Goal: Task Accomplishment & Management: Use online tool/utility

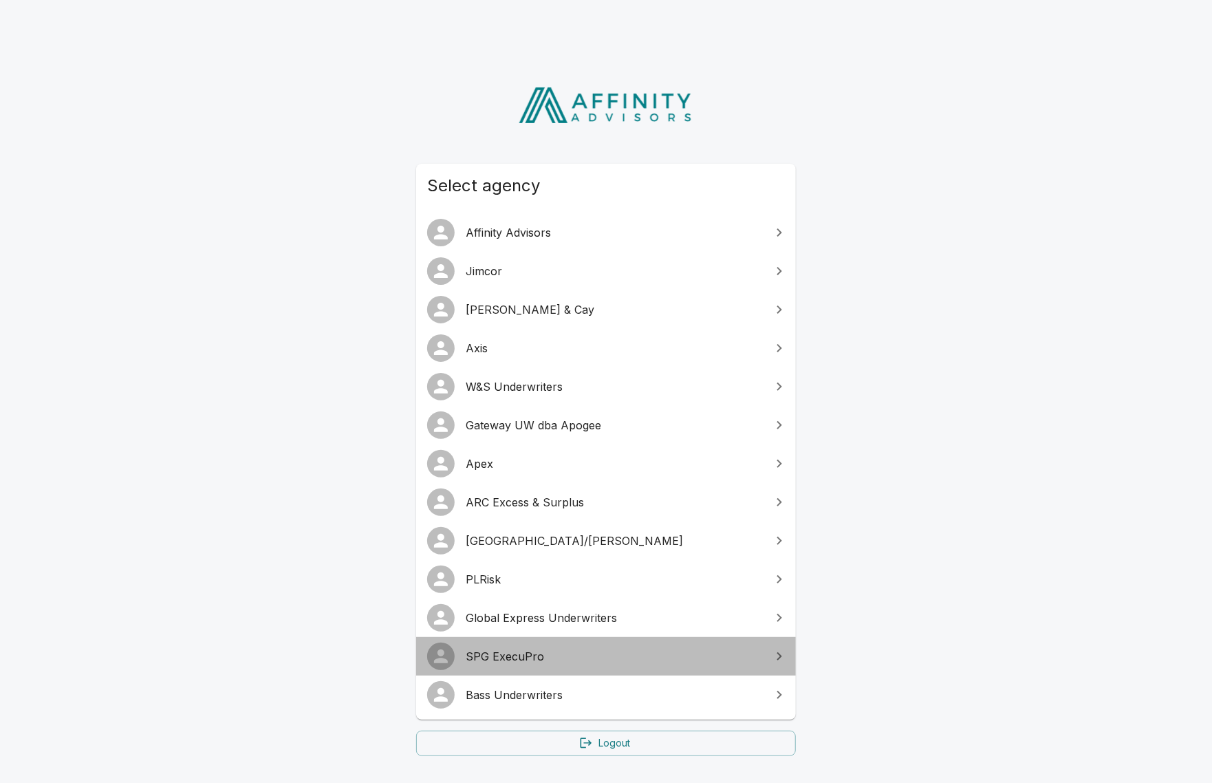
click at [557, 648] on link "SPG ExecuPro" at bounding box center [606, 656] width 380 height 39
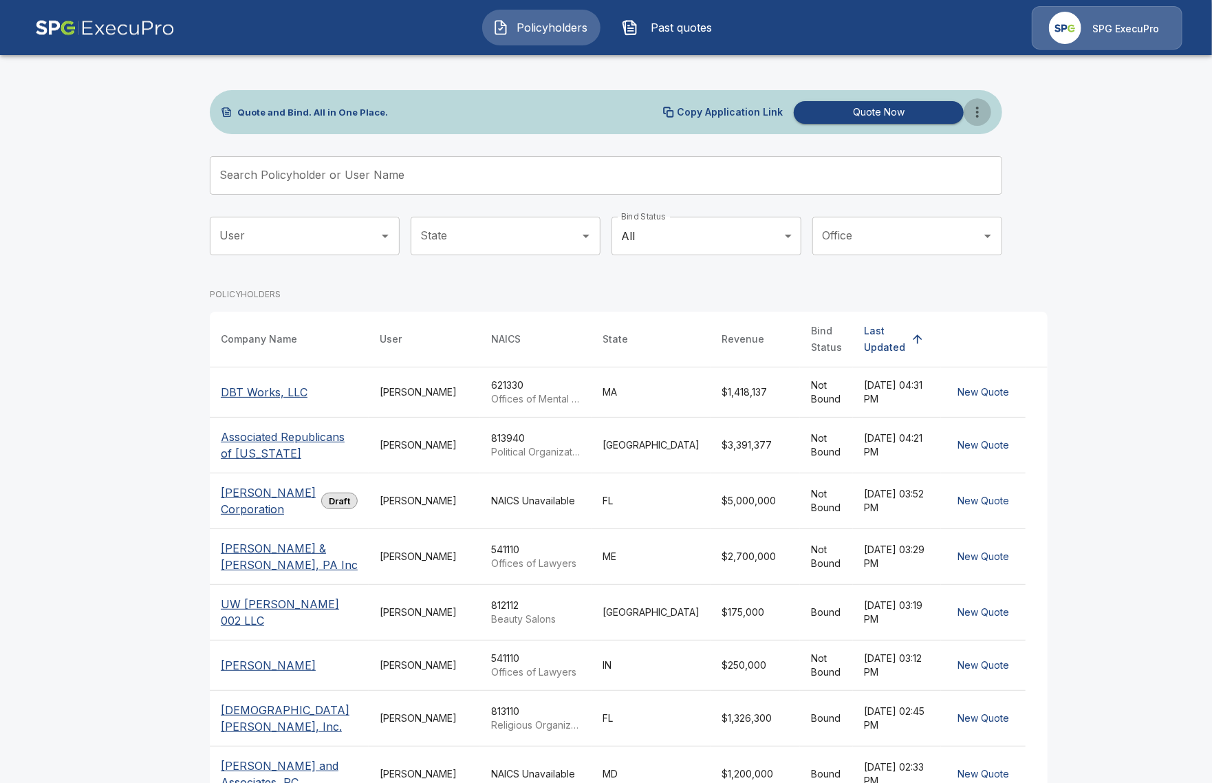
click at [981, 117] on icon "more" at bounding box center [977, 112] width 17 height 17
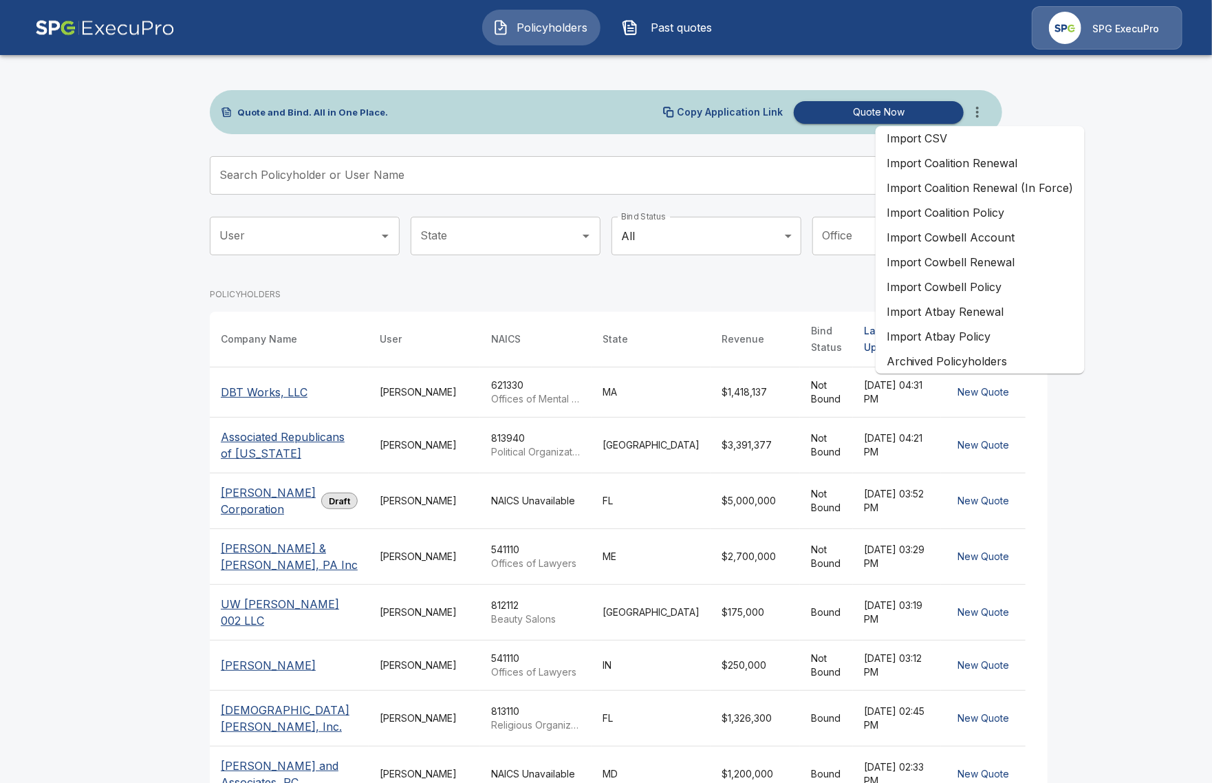
click at [1035, 211] on li "Import Coalition Policy" at bounding box center [980, 212] width 209 height 25
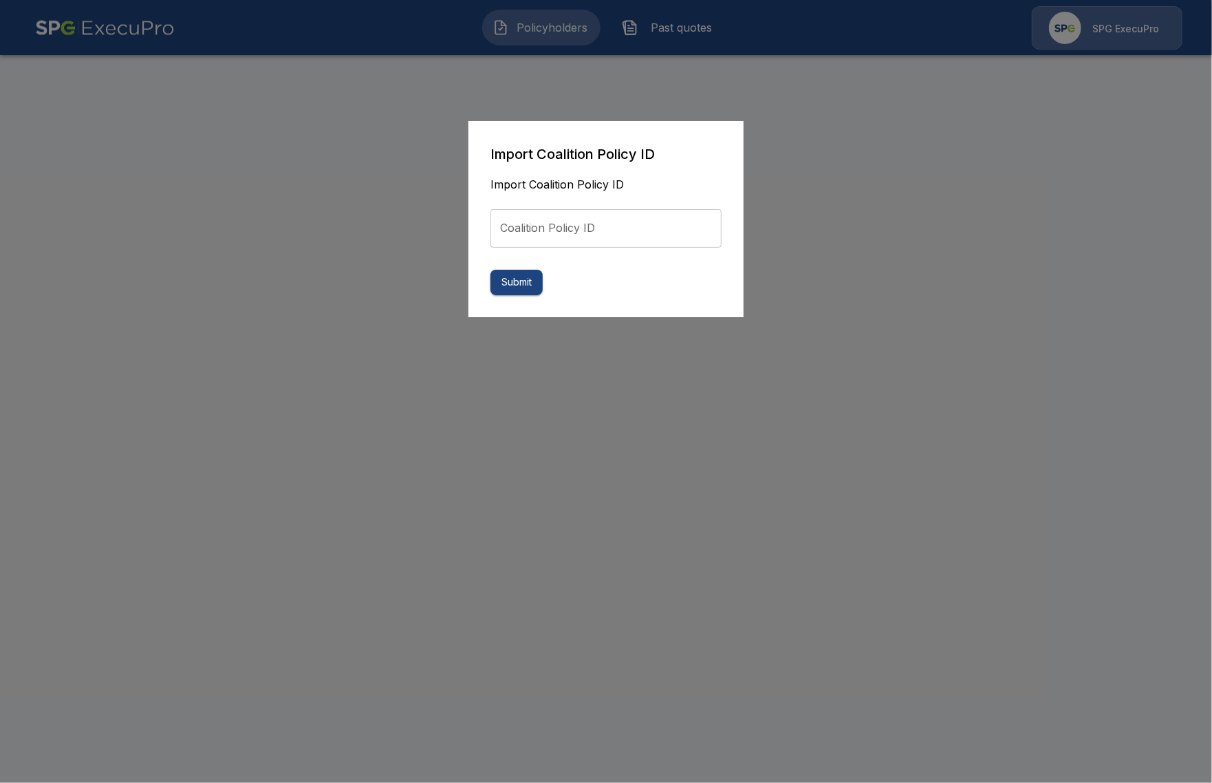
click at [601, 228] on input "Coalition Policy ID" at bounding box center [606, 228] width 231 height 39
paste input "**********"
type input "**********"
click at [534, 282] on button "Submit" at bounding box center [517, 282] width 52 height 25
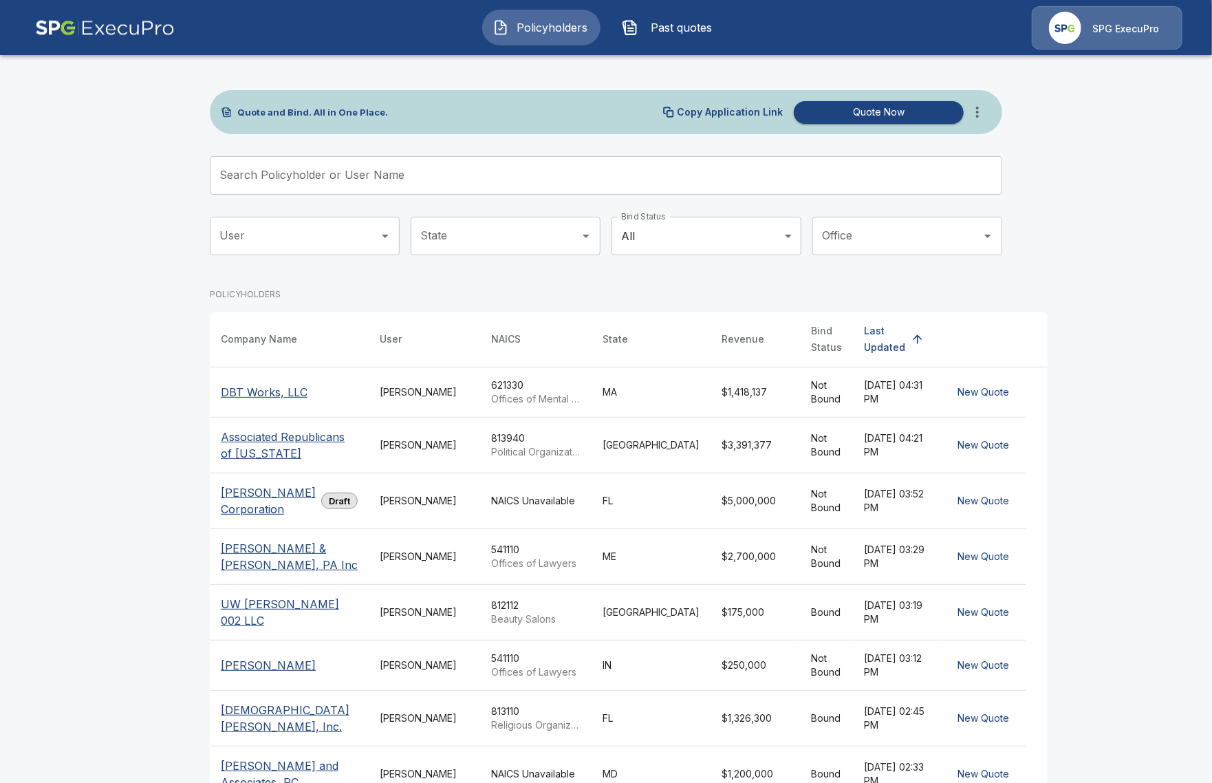
click at [665, 37] on button "Past quotes" at bounding box center [671, 28] width 118 height 36
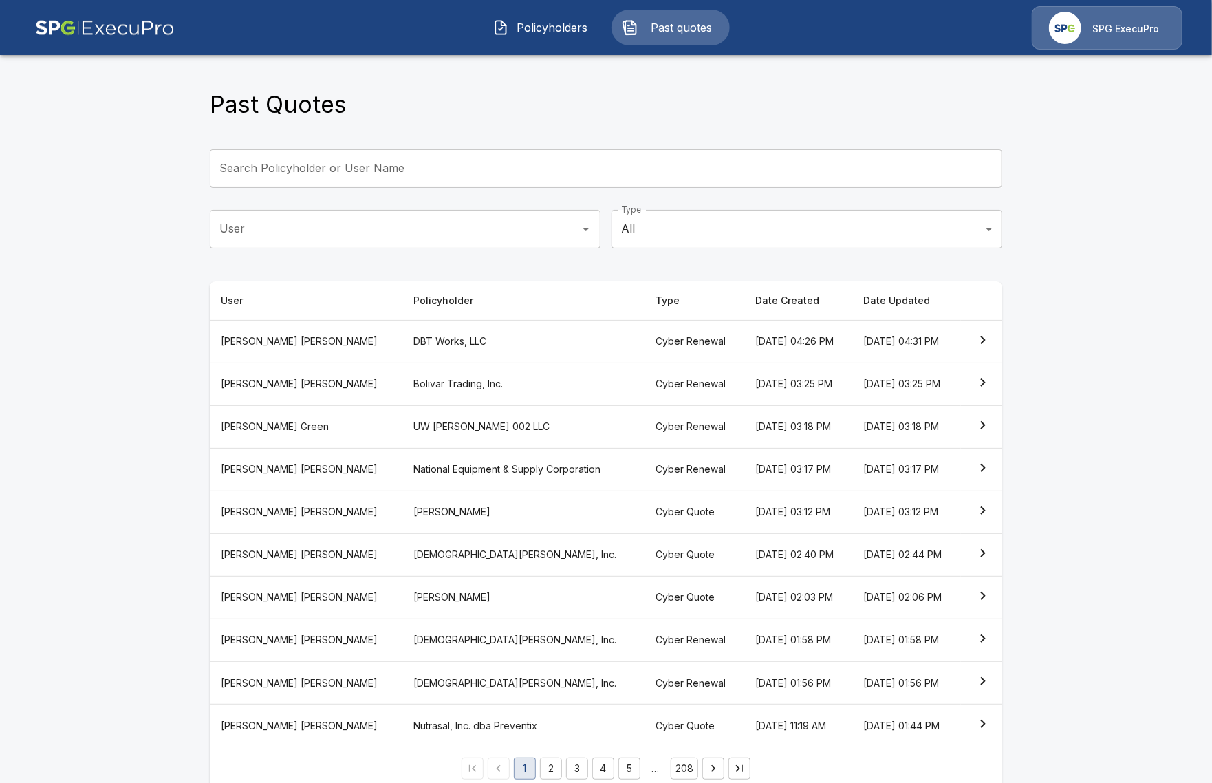
click at [547, 30] on span "Policyholders" at bounding box center [553, 27] width 76 height 17
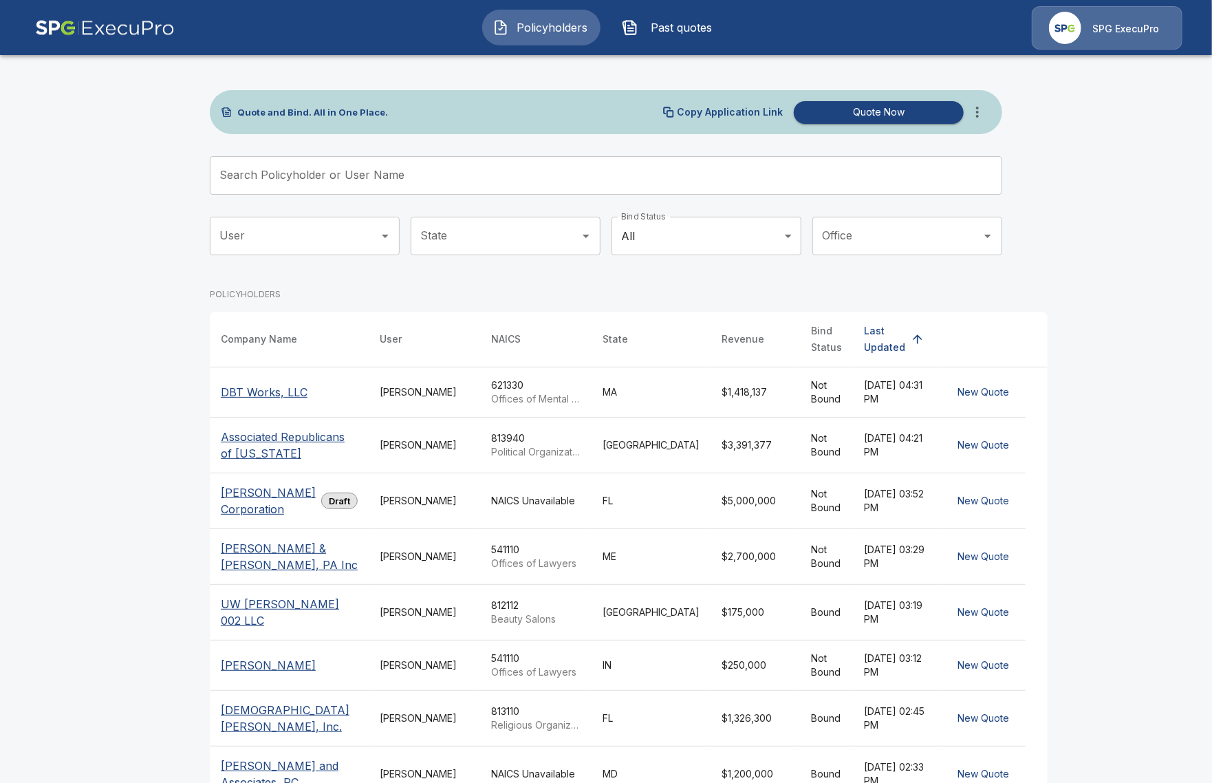
click at [380, 398] on div "[PERSON_NAME]" at bounding box center [424, 392] width 89 height 14
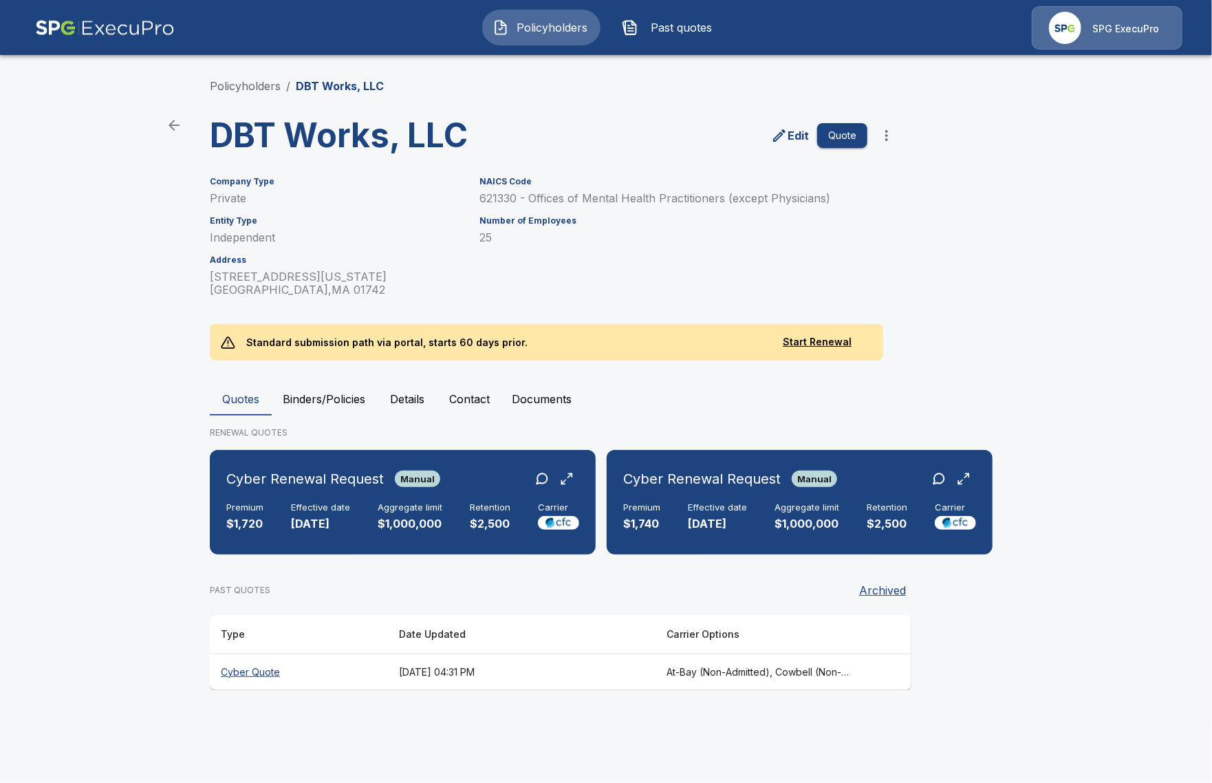
click at [116, 471] on main "Policyholders / DBT Works, LLC DBT Works, LLC Edit Quote Company Type Private E…" at bounding box center [606, 358] width 1212 height 716
click at [244, 76] on div "Policyholders / DBT Works, LLC DBT Works, LLC Edit Quote Company Type Private E…" at bounding box center [606, 384] width 826 height 665
click at [249, 79] on li "Policyholders" at bounding box center [245, 86] width 71 height 17
click at [246, 89] on link "Policyholders" at bounding box center [245, 86] width 71 height 14
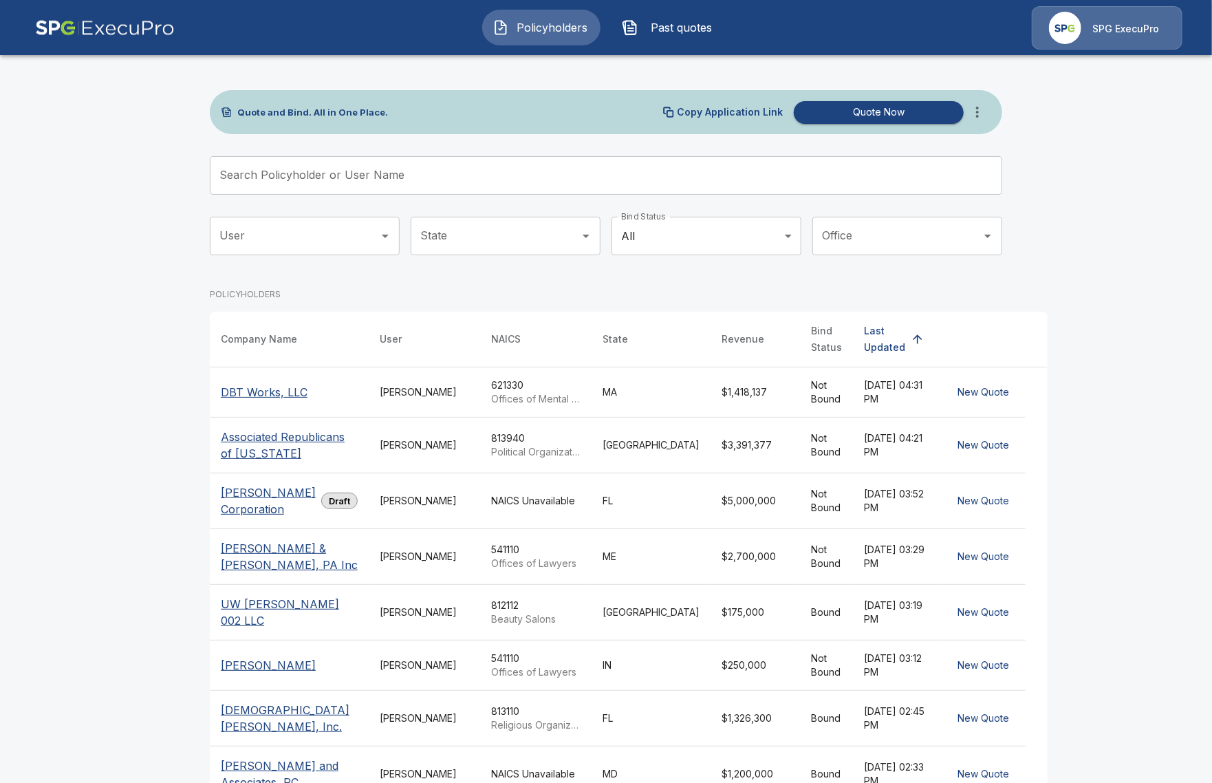
click at [527, 167] on input "Search Policyholder or User Name" at bounding box center [598, 175] width 777 height 39
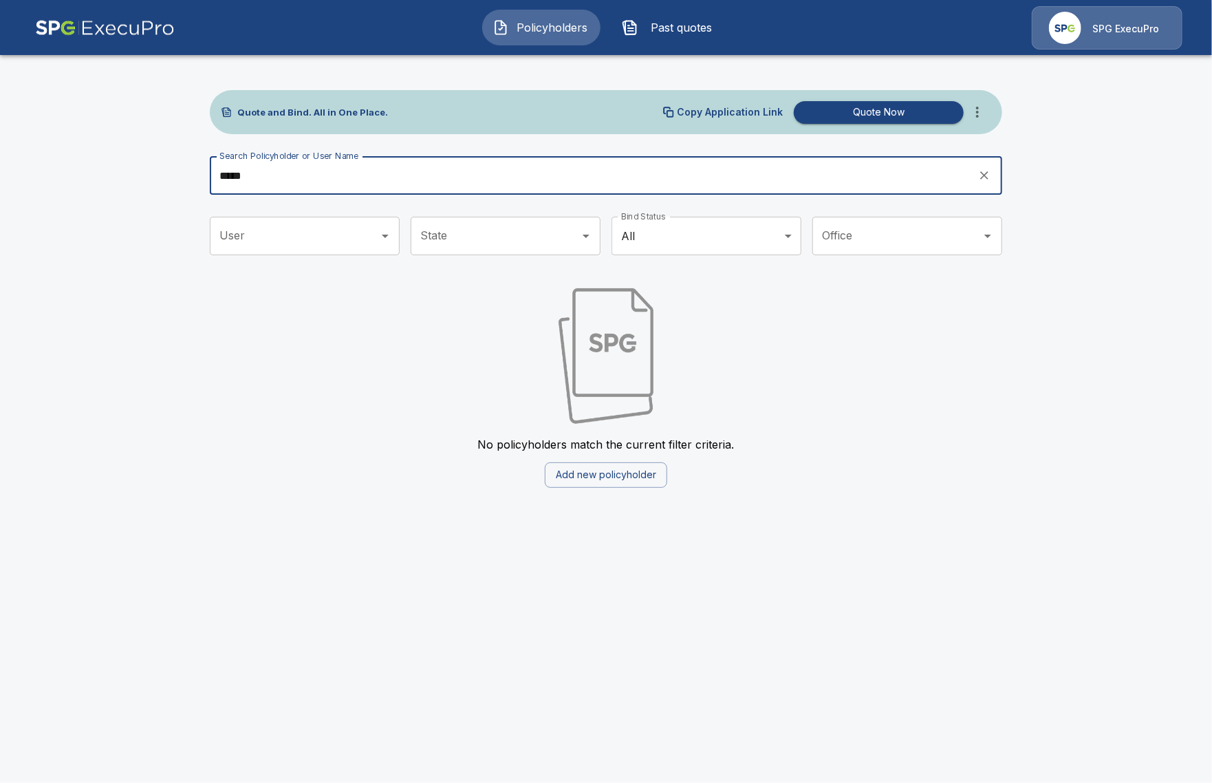
type input "*****"
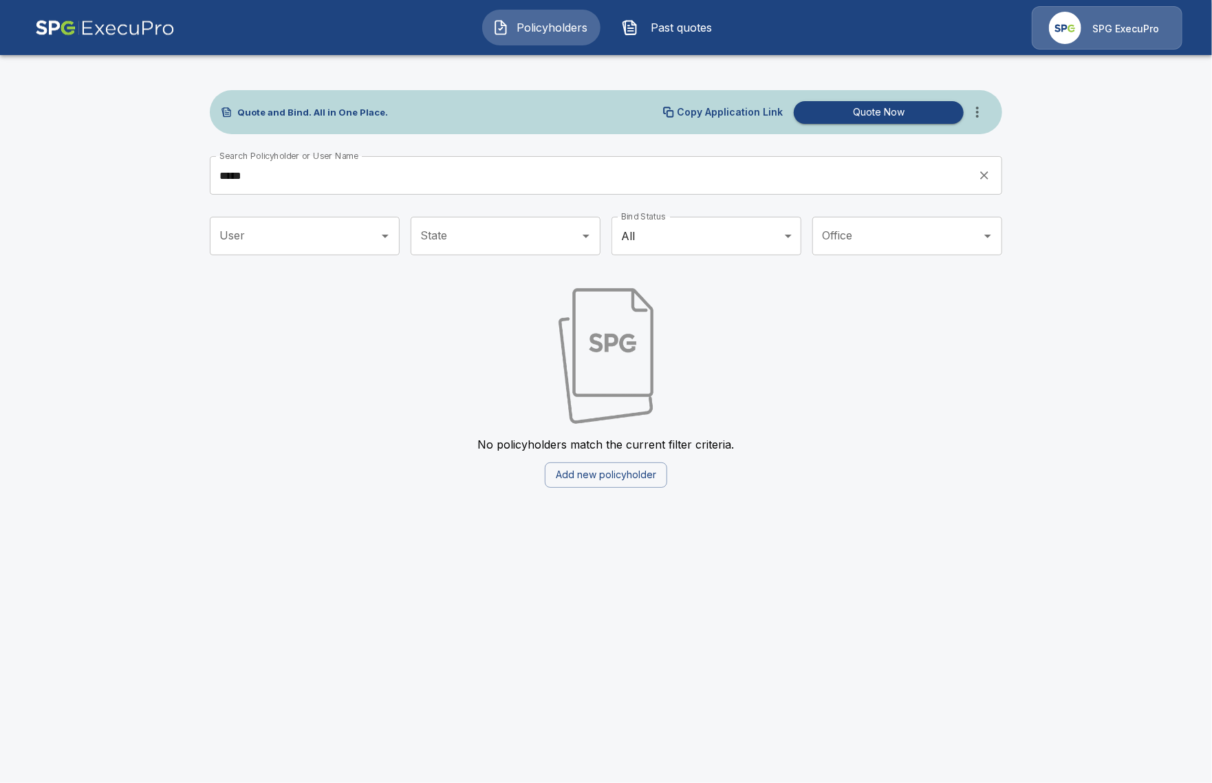
click at [425, 340] on div "No policyholders match the current filter criteria. Add new policyholder" at bounding box center [606, 382] width 793 height 211
click at [976, 112] on icon "more" at bounding box center [977, 112] width 17 height 17
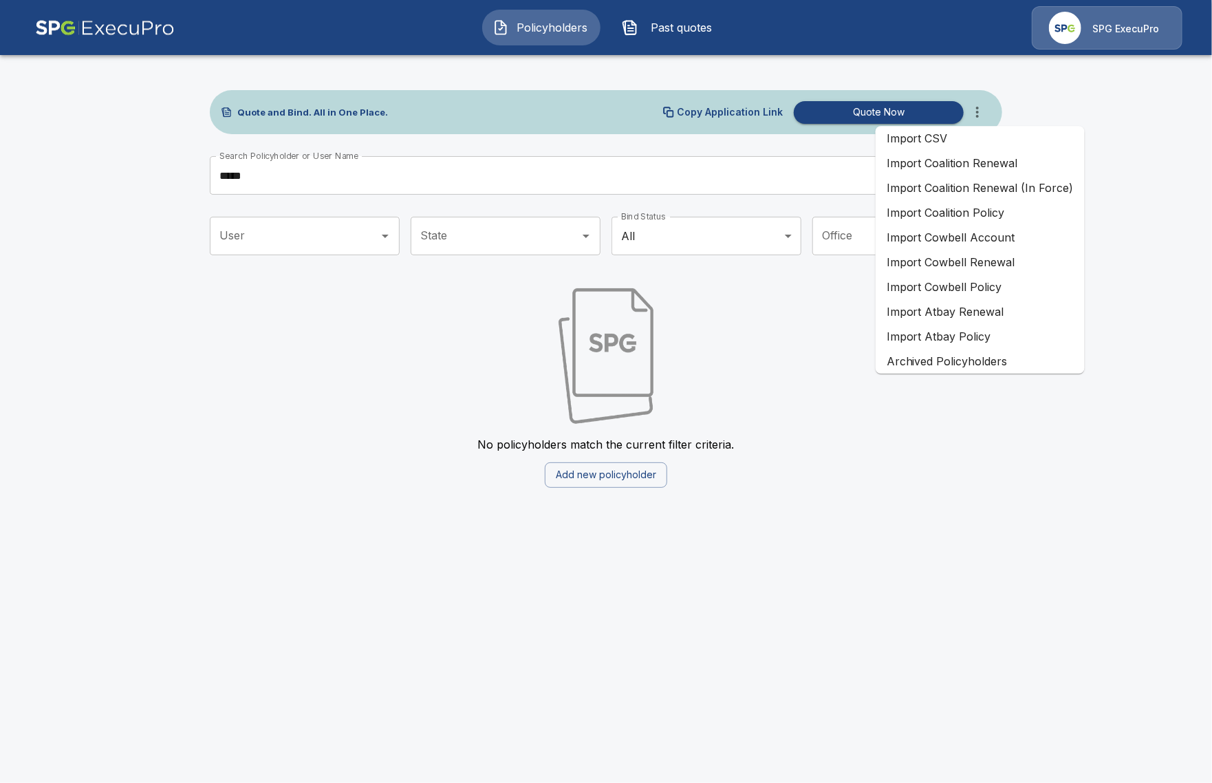
click at [1057, 216] on li "Import Coalition Policy" at bounding box center [980, 212] width 209 height 25
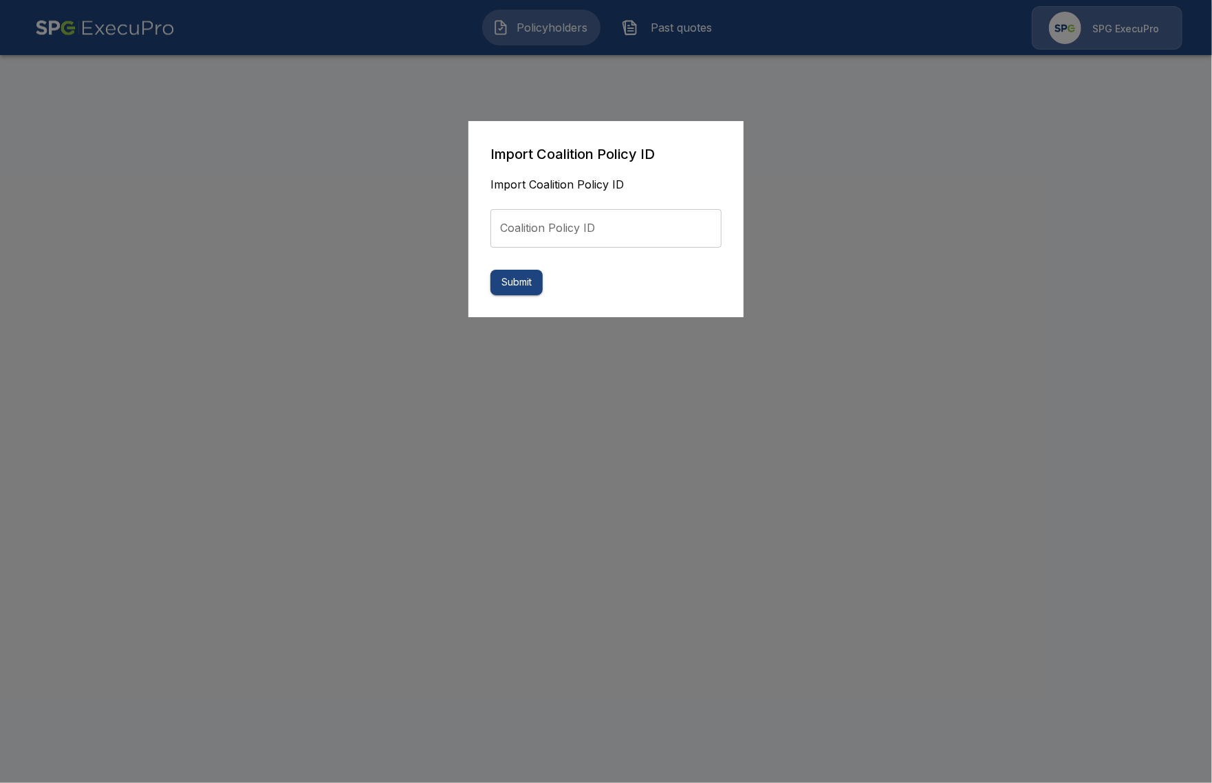
click at [696, 227] on input "Coalition Policy ID" at bounding box center [606, 228] width 231 height 39
paste input "**********"
type input "**********"
click at [514, 293] on button "Submit" at bounding box center [517, 282] width 52 height 25
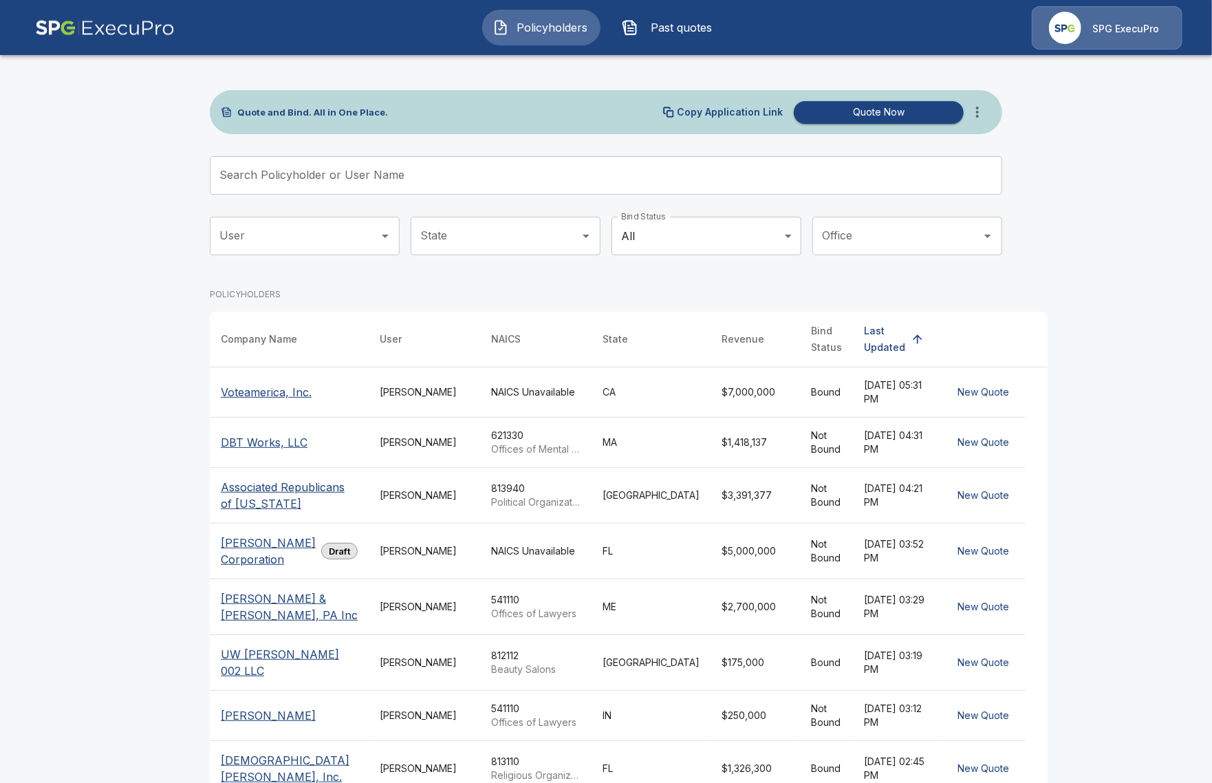
drag, startPoint x: 56, startPoint y: 519, endPoint x: 180, endPoint y: 429, distance: 153.2
click at [57, 519] on main "Quote and Bind. All in One Place. Copy Application Link Quote Now Search Policy…" at bounding box center [606, 484] width 1212 height 968
click at [254, 392] on p "Voteamerica, Inc." at bounding box center [266, 392] width 91 height 17
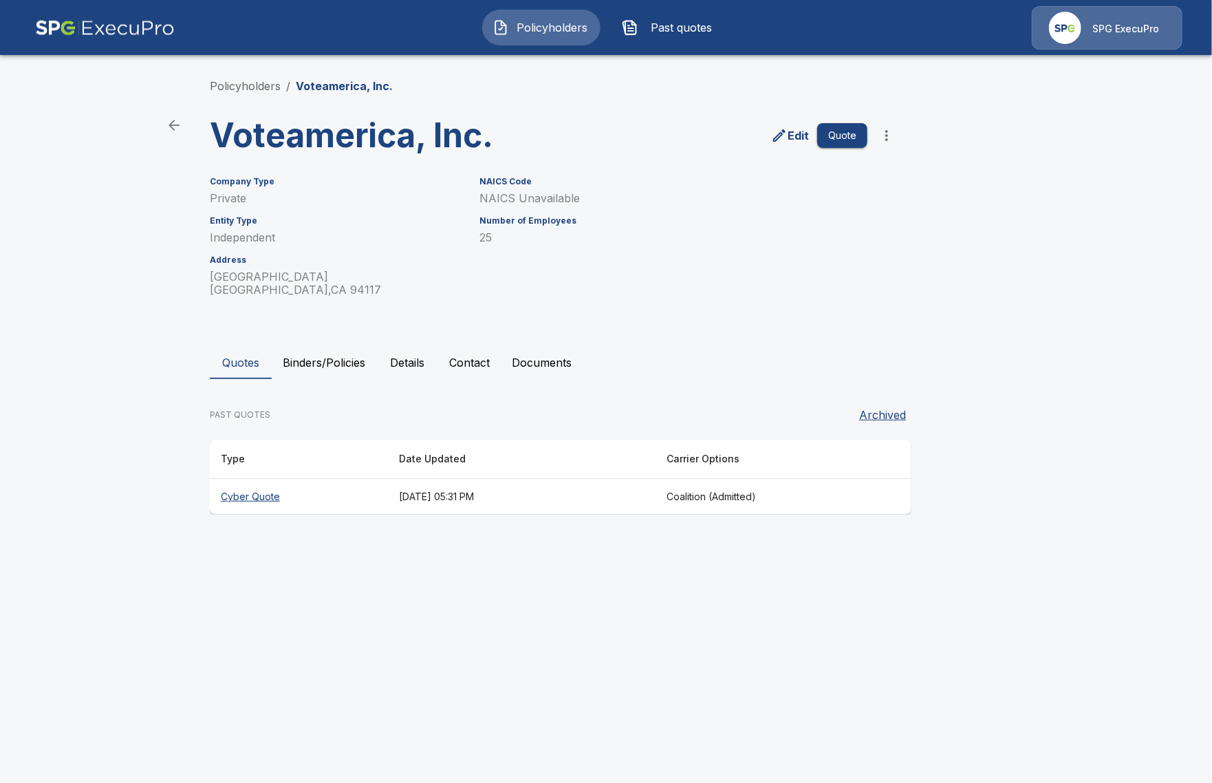
click at [109, 384] on main "Policyholders / Voteamerica, Inc. Voteamerica, Inc. Edit Quote Company Type Pri…" at bounding box center [606, 270] width 1212 height 541
click at [349, 359] on button "Binders/Policies" at bounding box center [324, 362] width 105 height 33
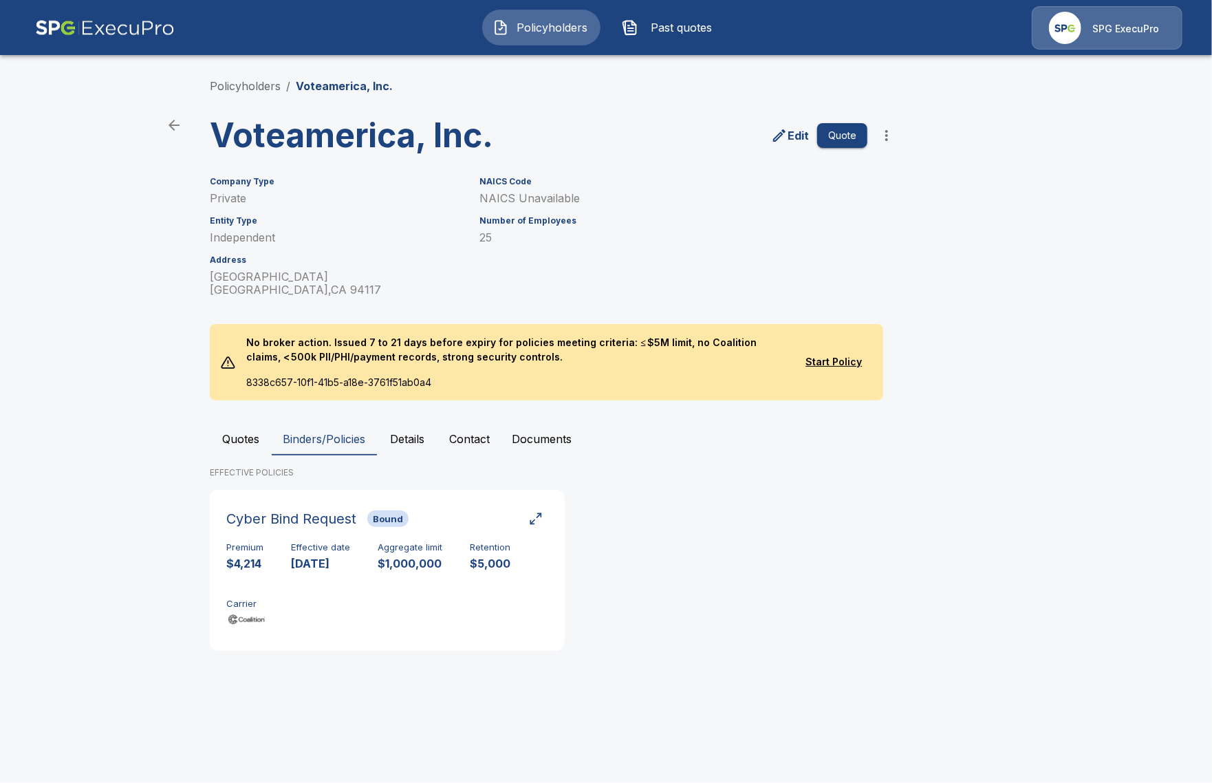
click at [143, 567] on main "Policyholders / Voteamerica, Inc. Voteamerica, Inc. Edit Quote Company Type Pri…" at bounding box center [606, 344] width 1212 height 688
click at [241, 84] on link "Policyholders" at bounding box center [245, 86] width 71 height 14
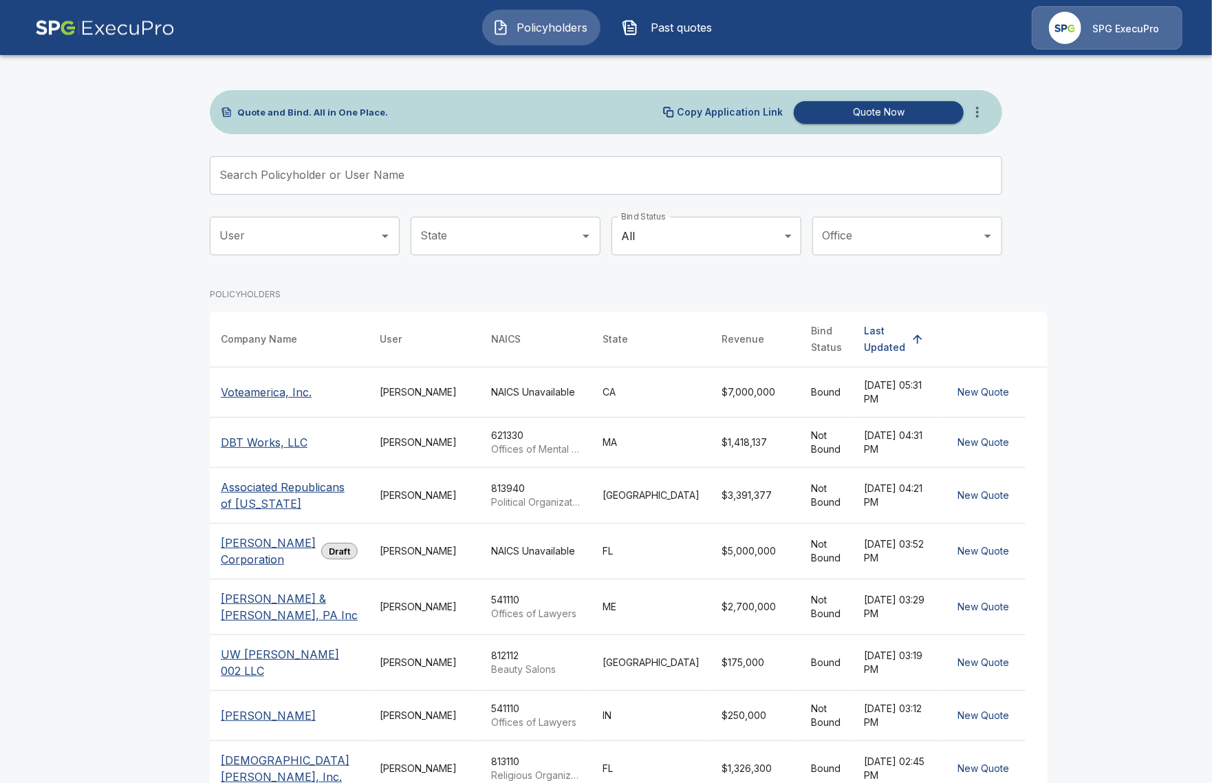
click at [971, 108] on icon "more" at bounding box center [977, 112] width 17 height 17
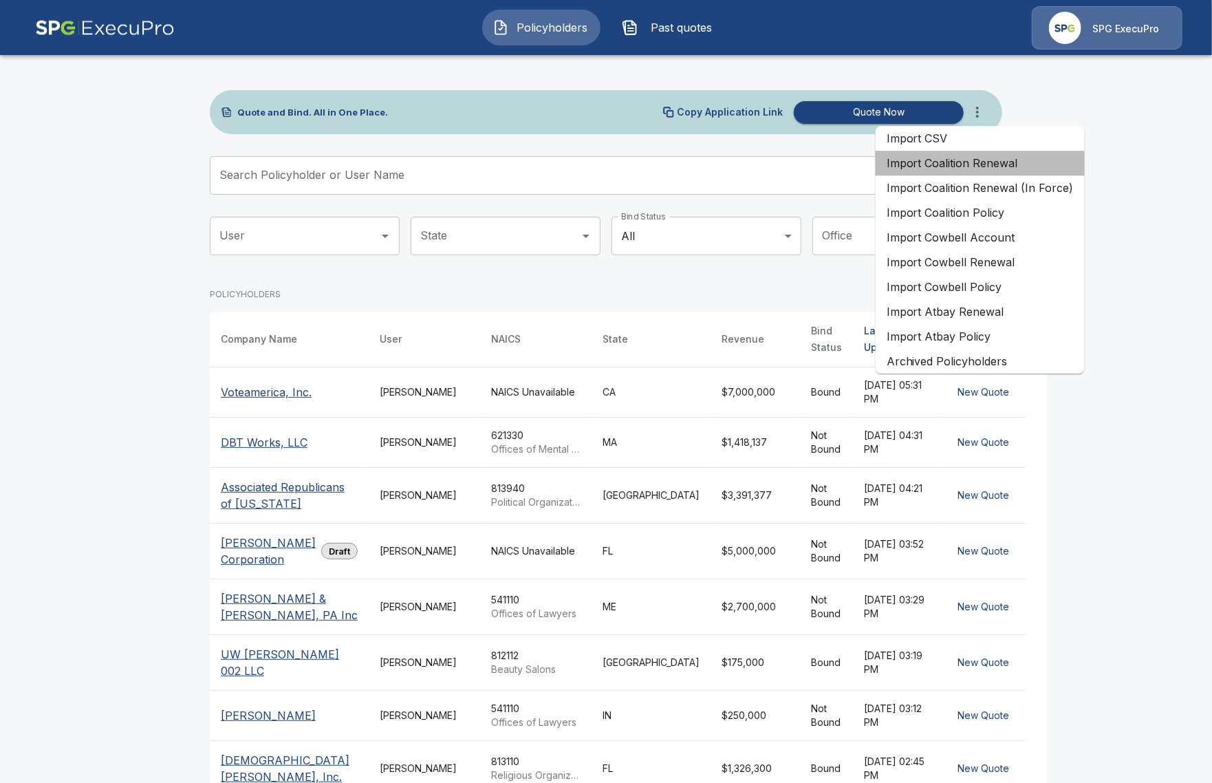
click at [1028, 172] on li "Import Coalition Renewal" at bounding box center [980, 163] width 209 height 25
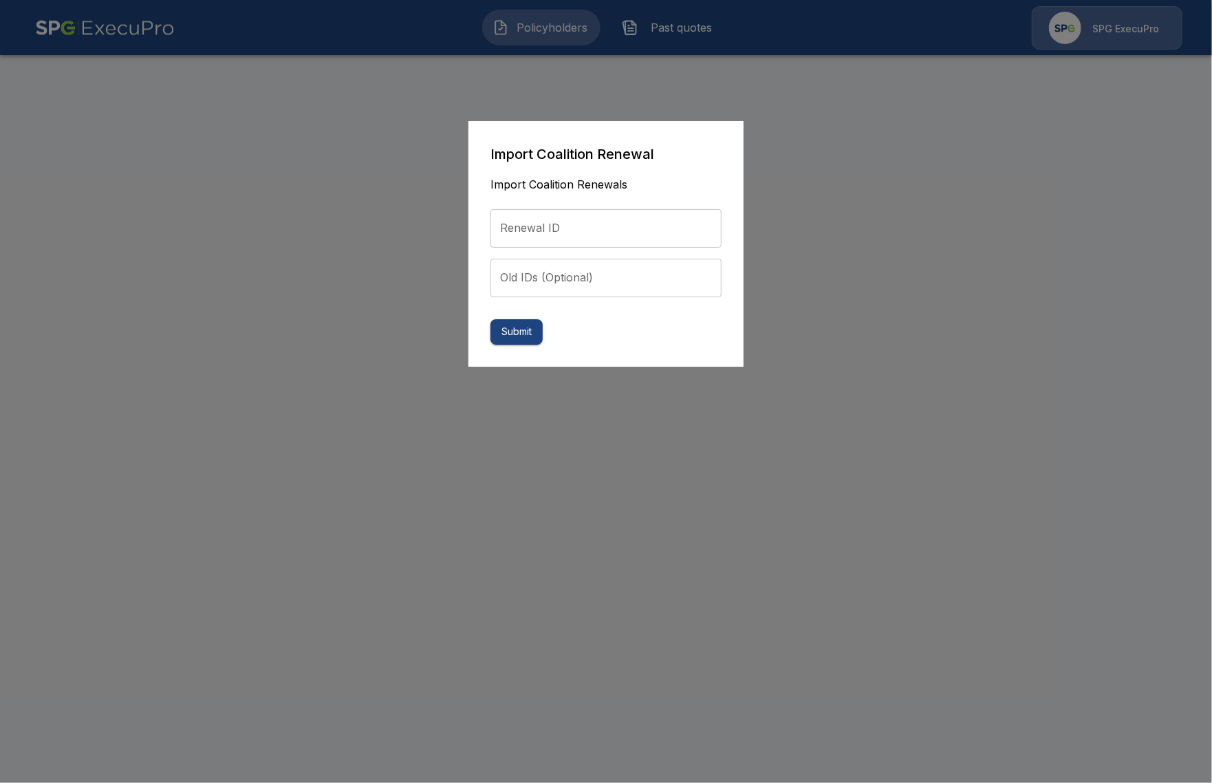
click at [648, 214] on input "Renewal ID" at bounding box center [606, 228] width 231 height 39
paste input "**********"
type input "**********"
click at [521, 333] on button "Submit" at bounding box center [517, 331] width 52 height 25
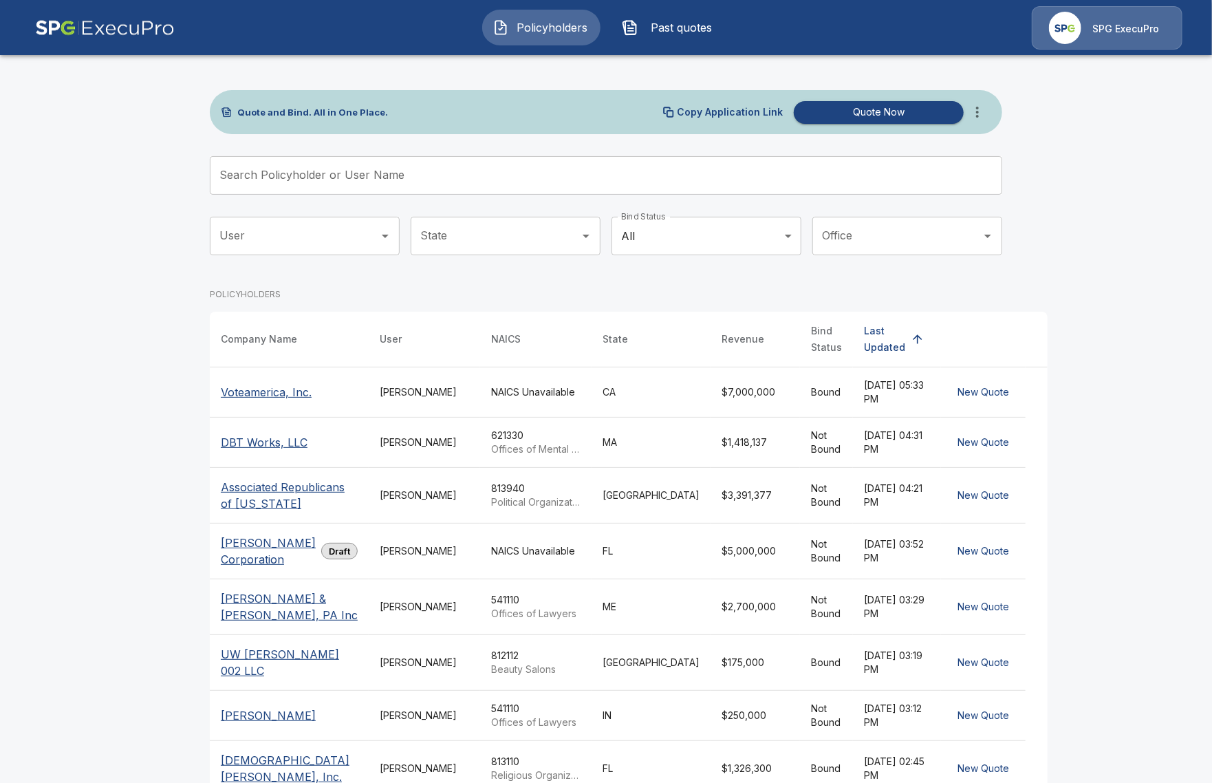
click at [519, 386] on td "NAICS Unavailable" at bounding box center [535, 392] width 111 height 50
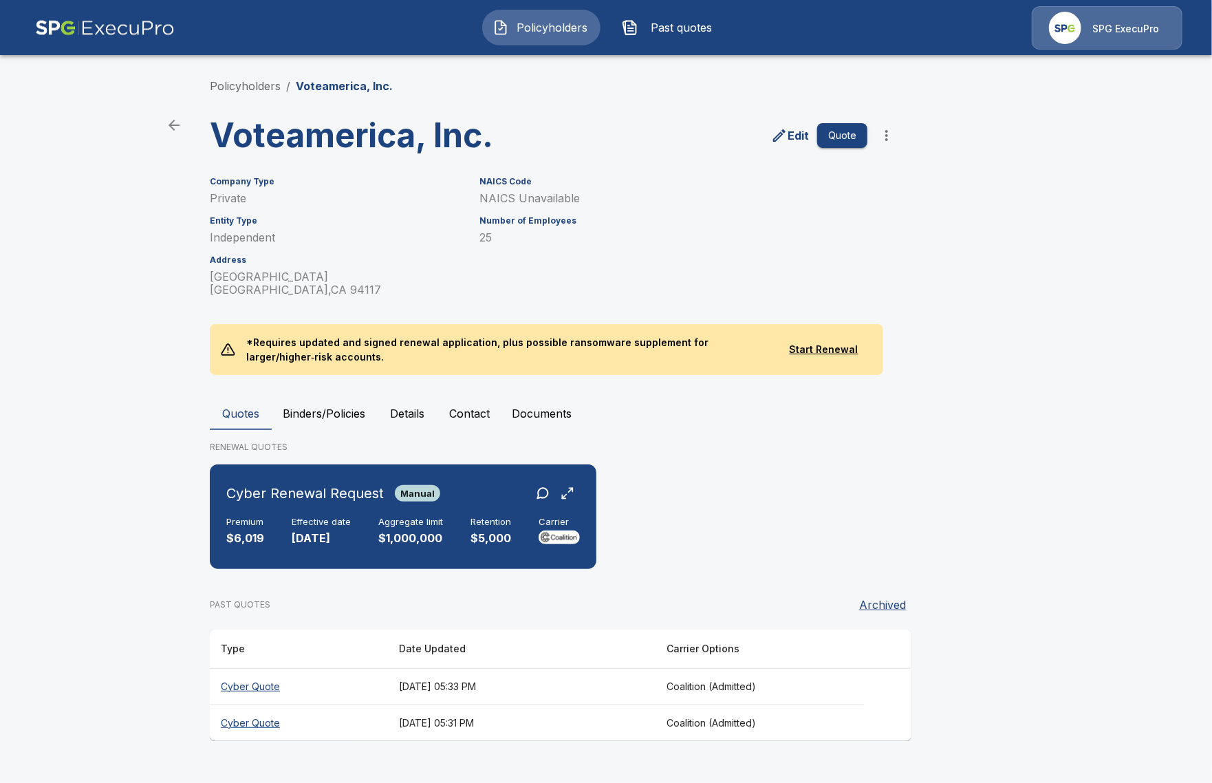
click at [135, 433] on main "Policyholders / Voteamerica, Inc. Voteamerica, Inc. Edit Quote Company Type Pri…" at bounding box center [606, 383] width 1212 height 767
click at [400, 413] on button "Details" at bounding box center [407, 413] width 62 height 33
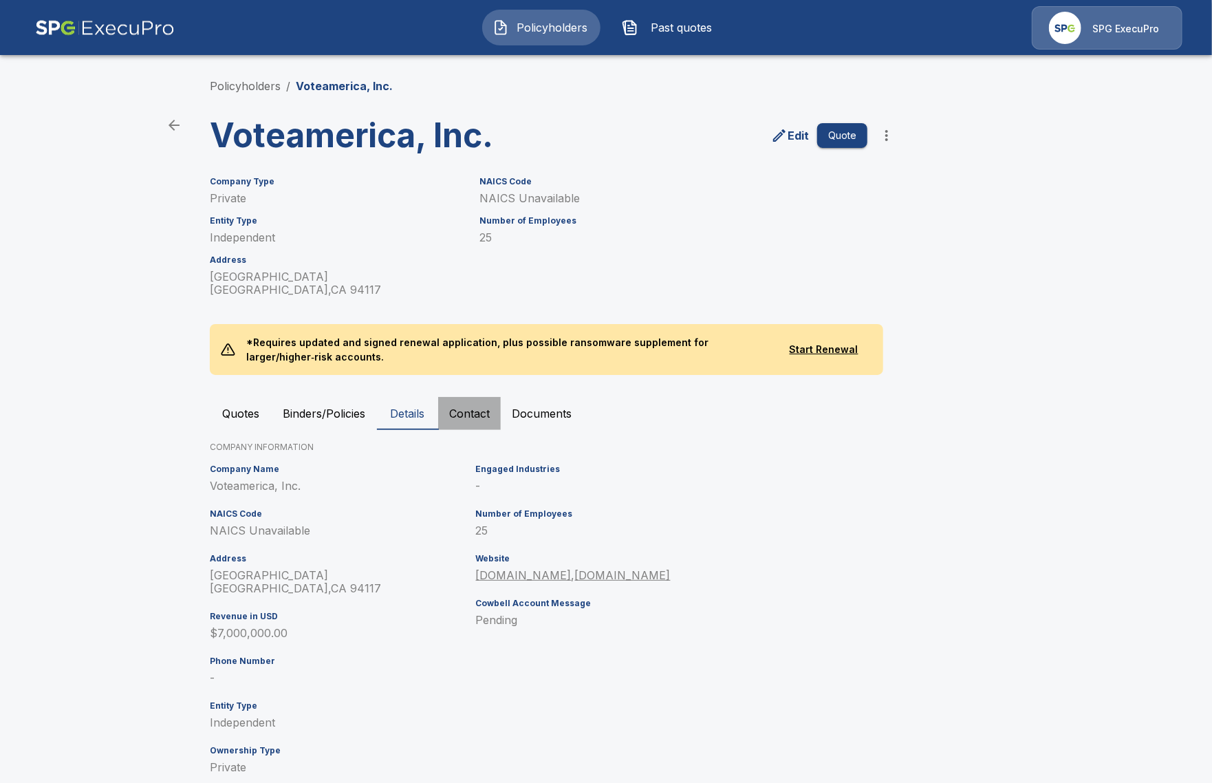
click at [462, 413] on button "Contact" at bounding box center [469, 413] width 63 height 33
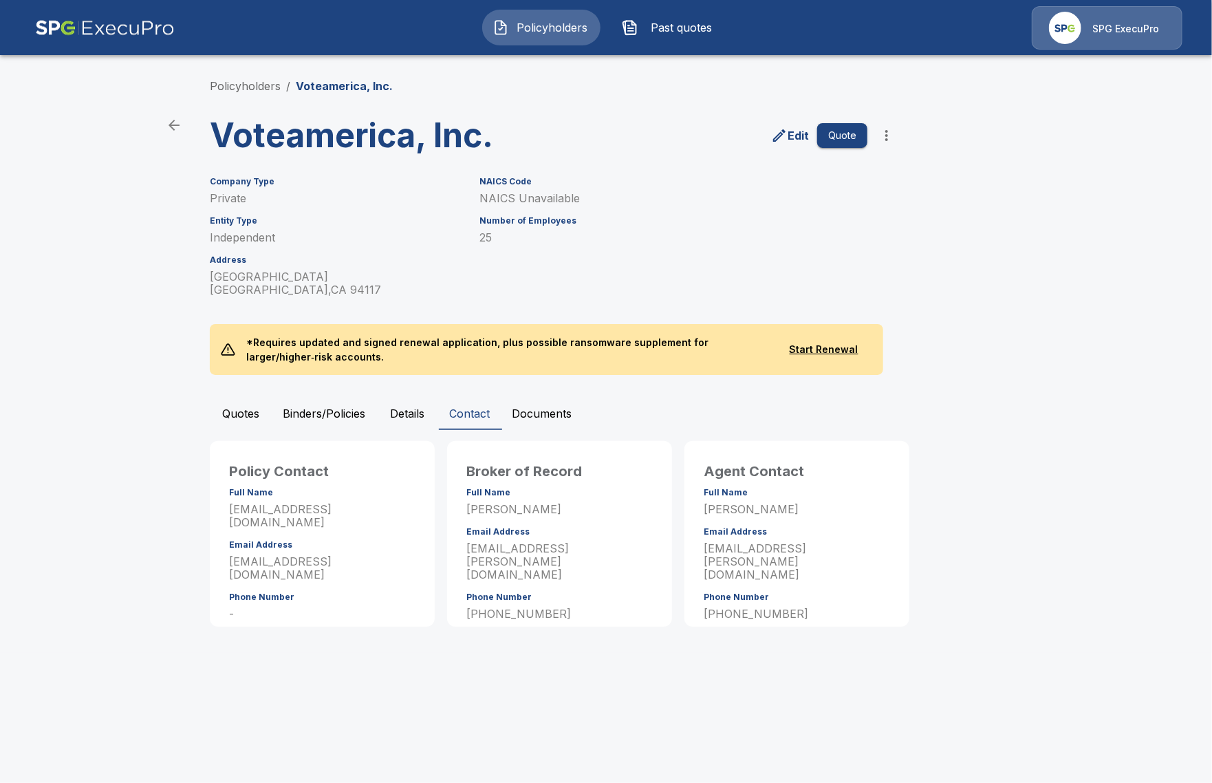
click at [792, 135] on p "Edit" at bounding box center [798, 135] width 21 height 17
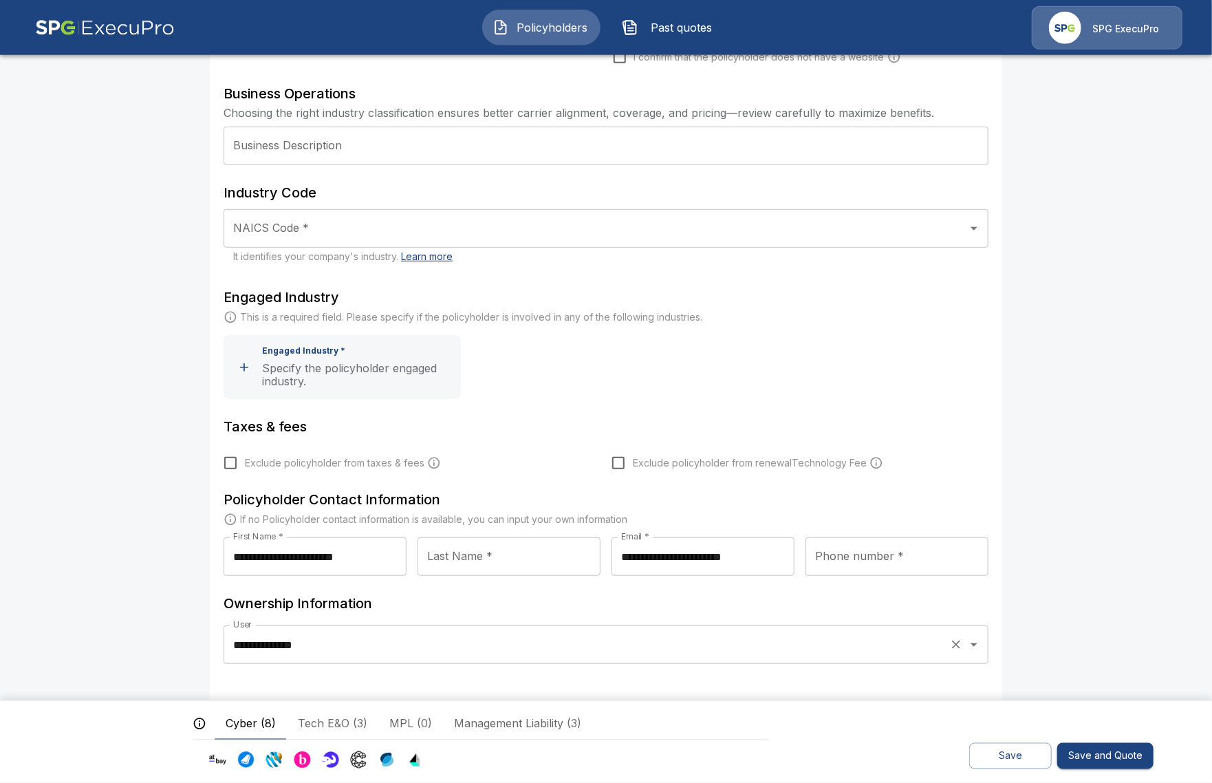
scroll to position [330, 0]
click at [370, 650] on input "**********" at bounding box center [587, 644] width 714 height 26
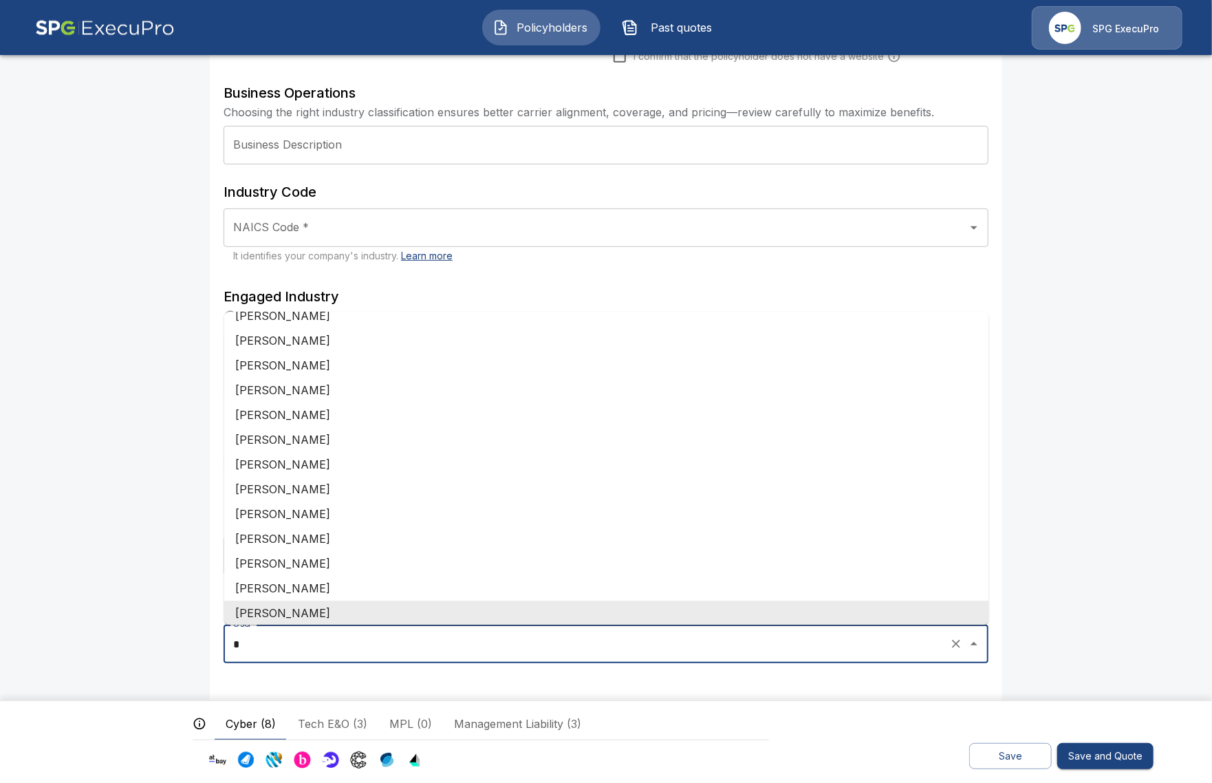
scroll to position [0, 0]
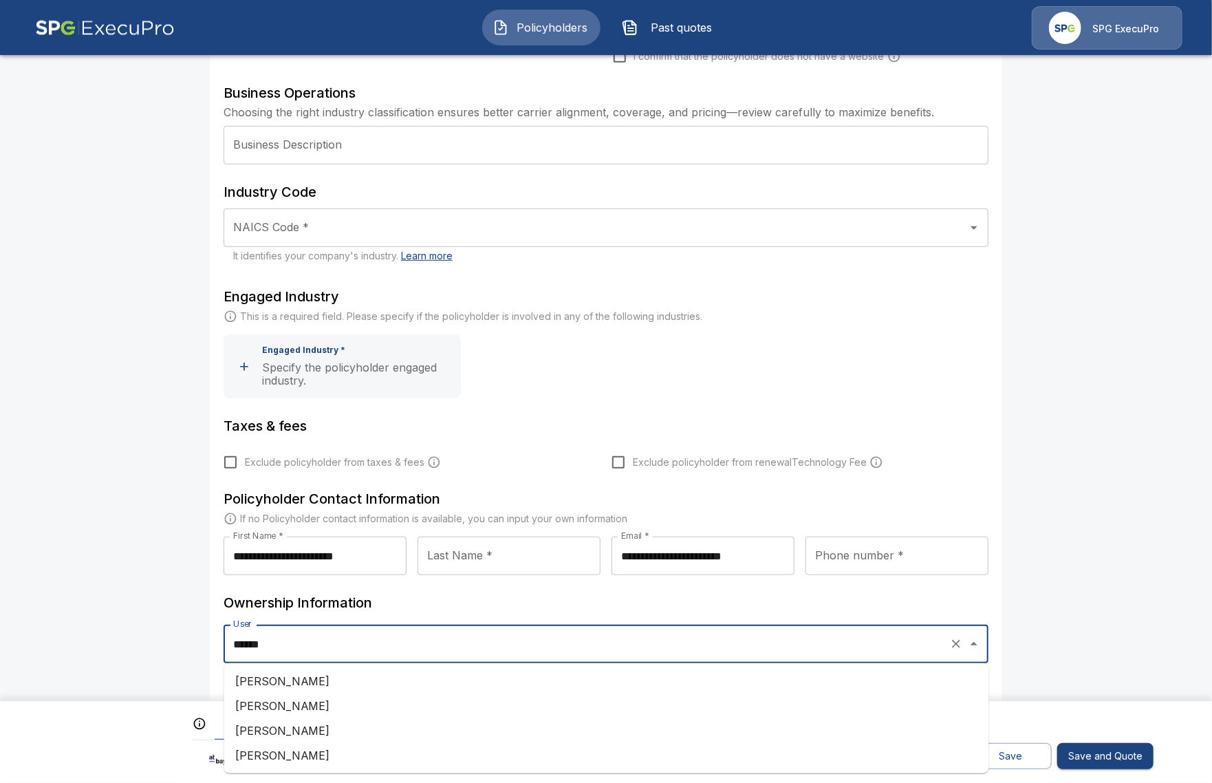
click at [348, 729] on li "Crystal Spratley" at bounding box center [606, 730] width 765 height 25
type input "**********"
click at [204, 612] on div "**********" at bounding box center [606, 252] width 826 height 1062
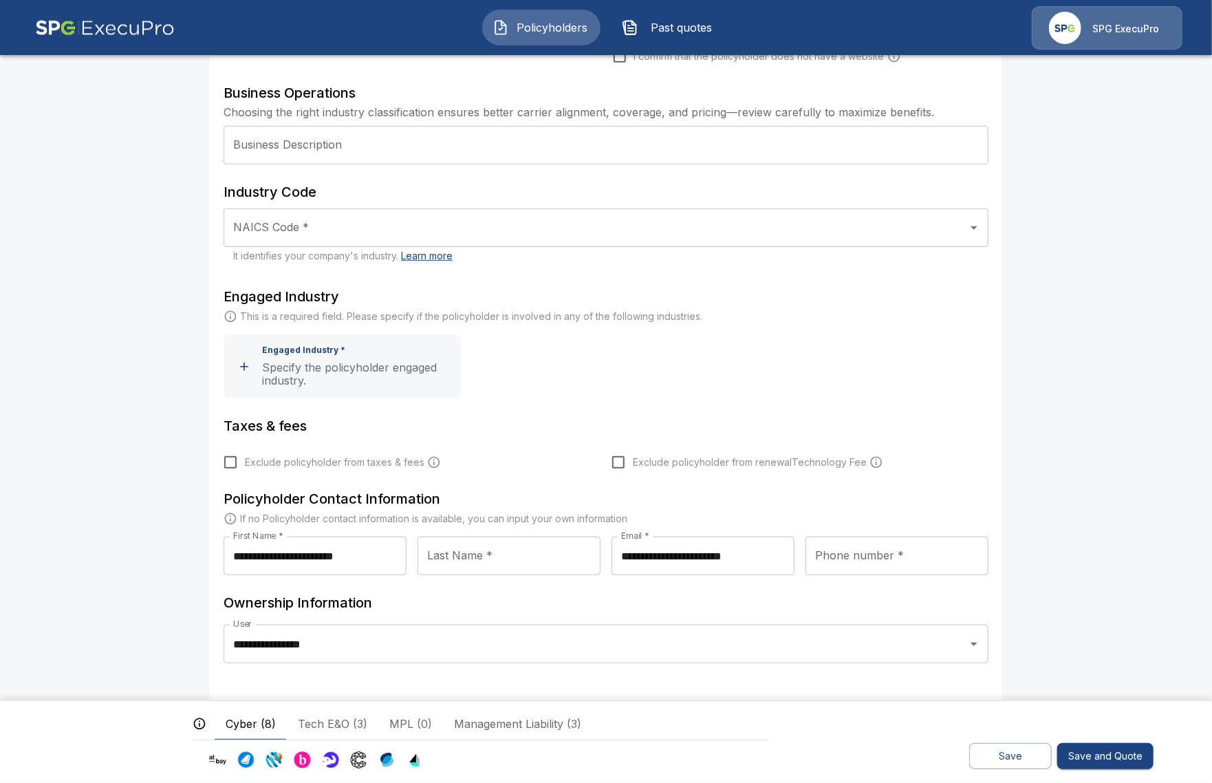
click at [992, 744] on button "Save" at bounding box center [1010, 756] width 83 height 27
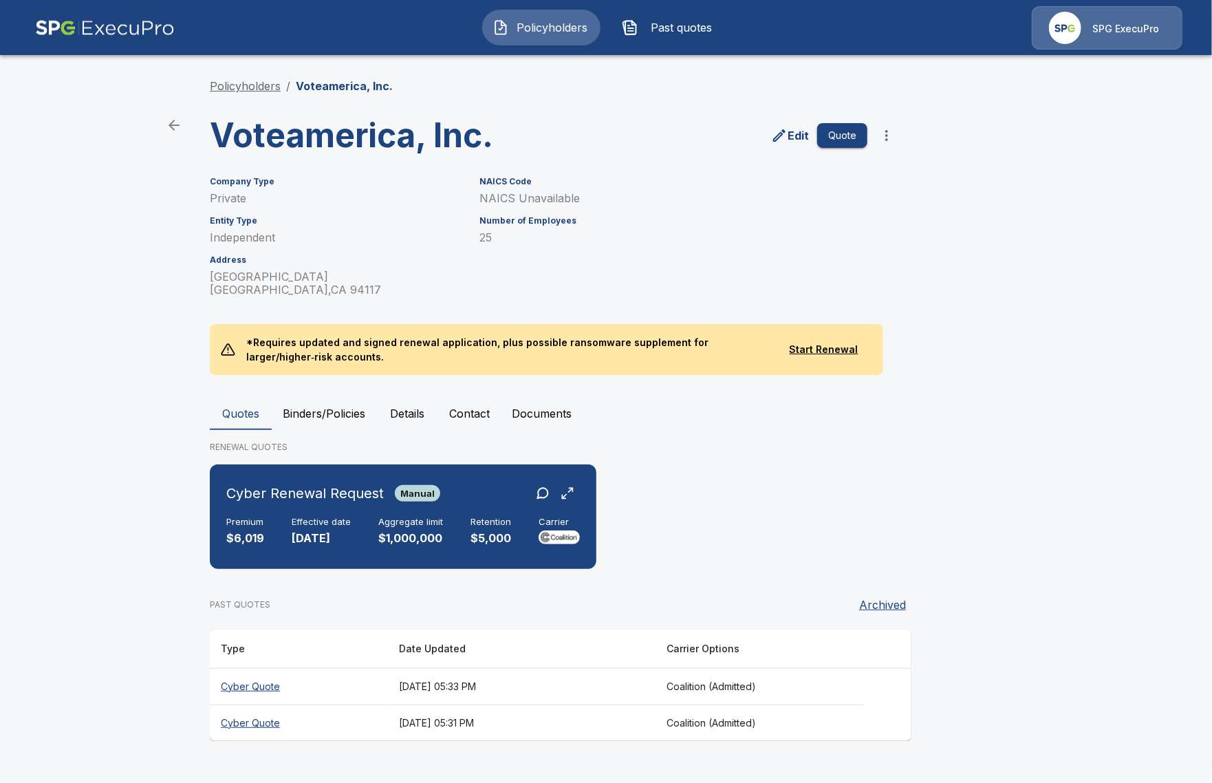
click at [237, 85] on link "Policyholders" at bounding box center [245, 86] width 71 height 14
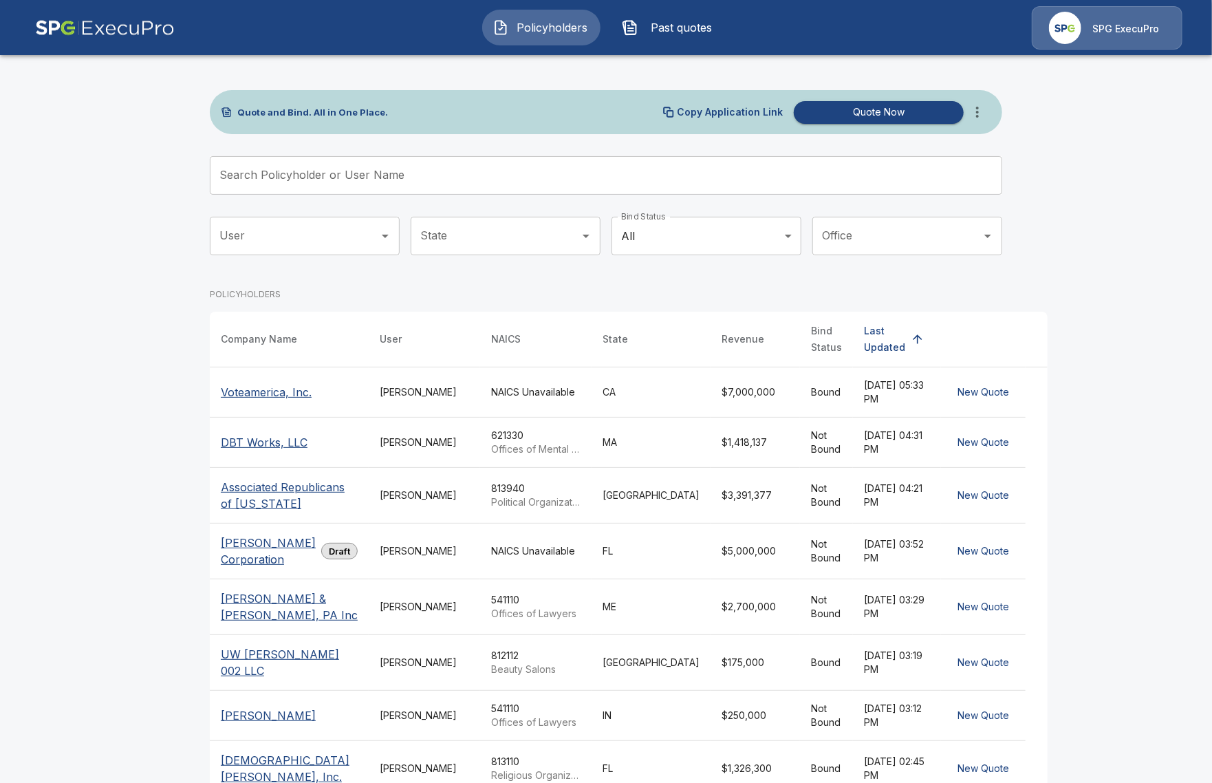
click at [92, 282] on main "Quote and Bind. All in One Place. Copy Application Link Quote Now Search Policy…" at bounding box center [606, 484] width 1212 height 968
click at [303, 169] on input "Search Policyholder or User Name" at bounding box center [598, 175] width 777 height 39
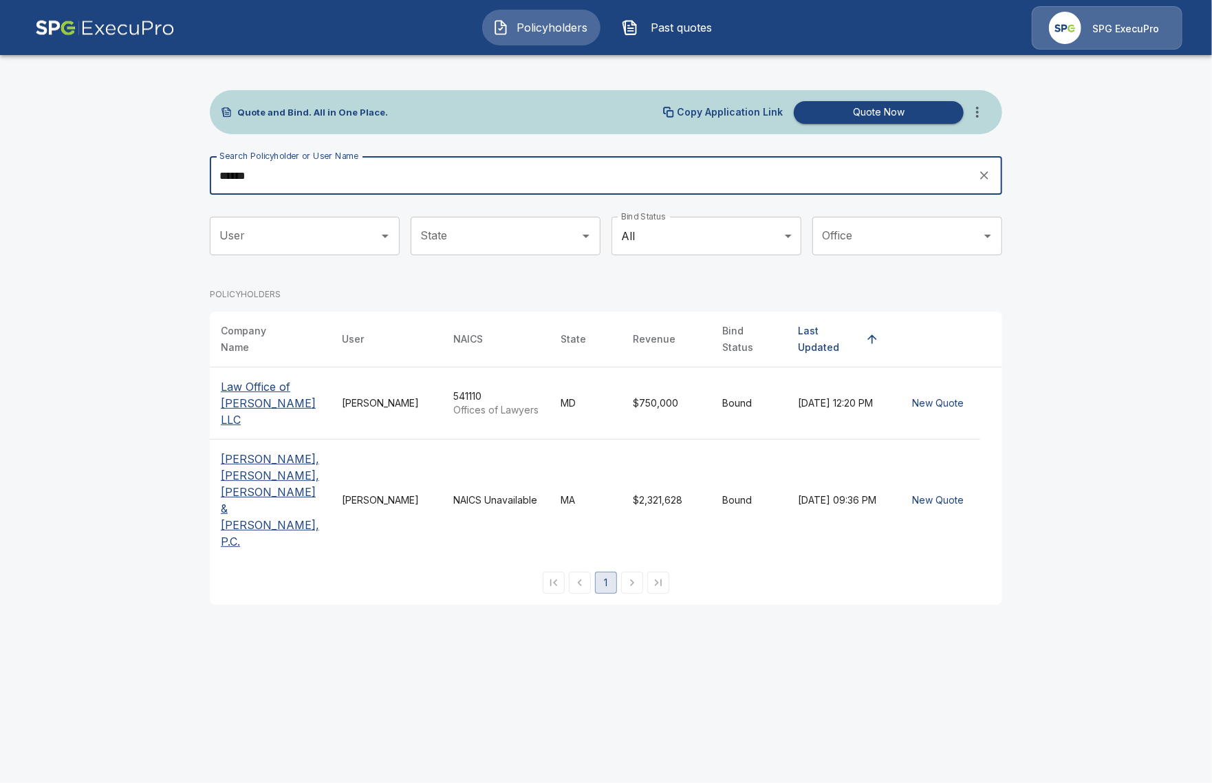
type input "******"
click at [246, 411] on p "Law Office of [PERSON_NAME] LLC" at bounding box center [270, 403] width 99 height 50
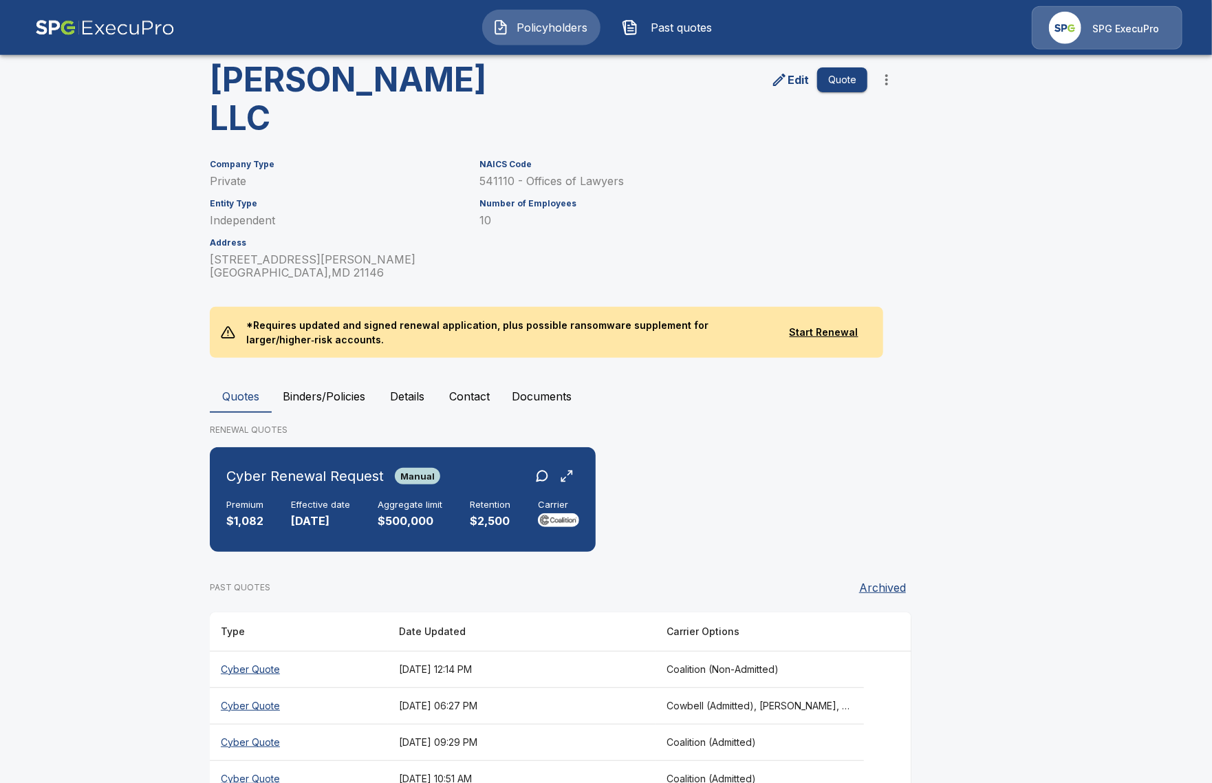
scroll to position [95, 0]
click at [164, 585] on main "Policyholders / Law Office of [PERSON_NAME] LLC Law Office of [PERSON_NAME] LLC…" at bounding box center [606, 363] width 1212 height 917
click at [400, 650] on th "[DATE] 12:14 PM" at bounding box center [522, 668] width 268 height 36
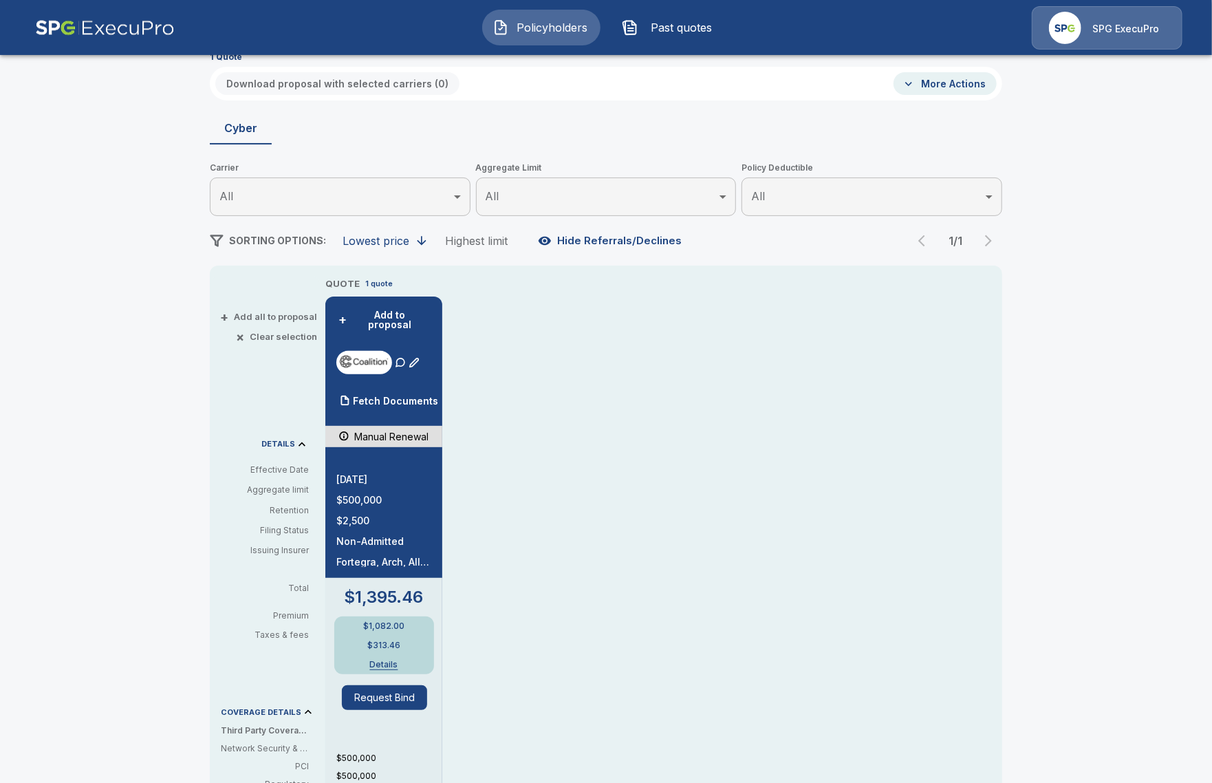
scroll to position [79, 0]
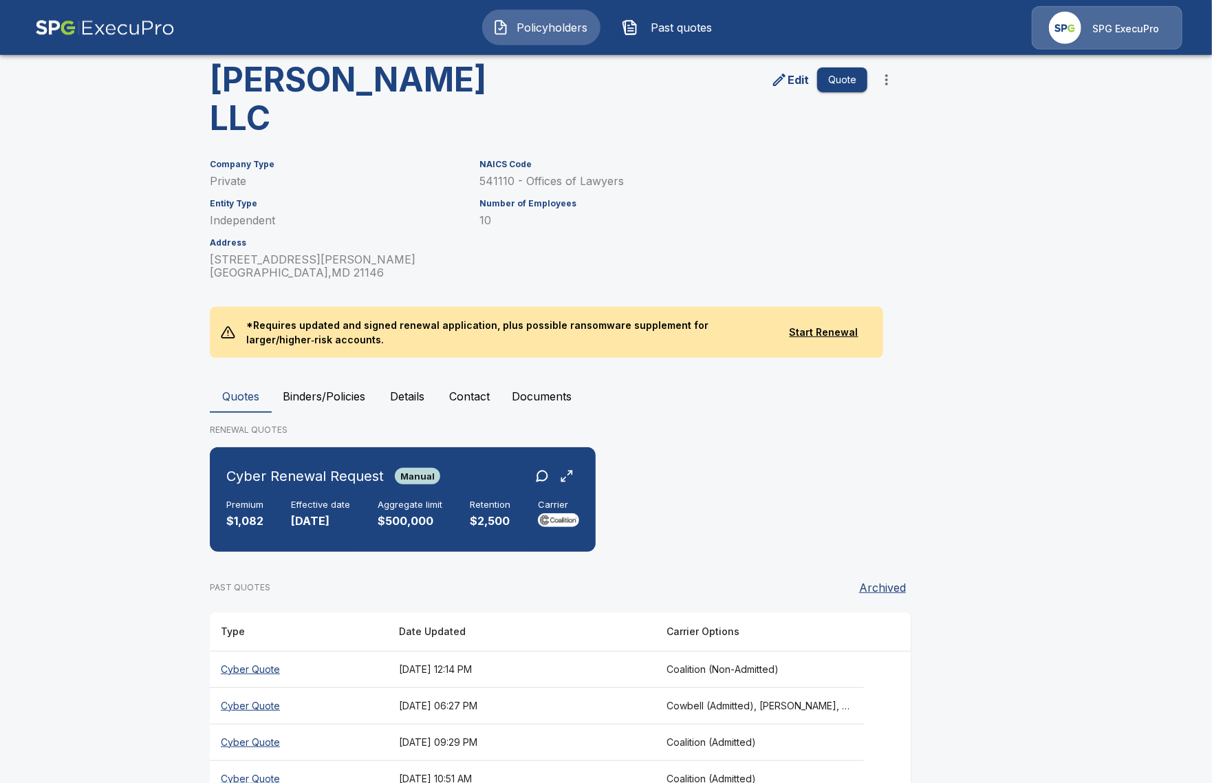
scroll to position [95, 0]
click at [538, 723] on th "September 1, 2025 at 09:29 PM" at bounding box center [522, 741] width 268 height 36
click at [596, 760] on th "August 26, 2025 at 10:51 AM" at bounding box center [522, 778] width 268 height 36
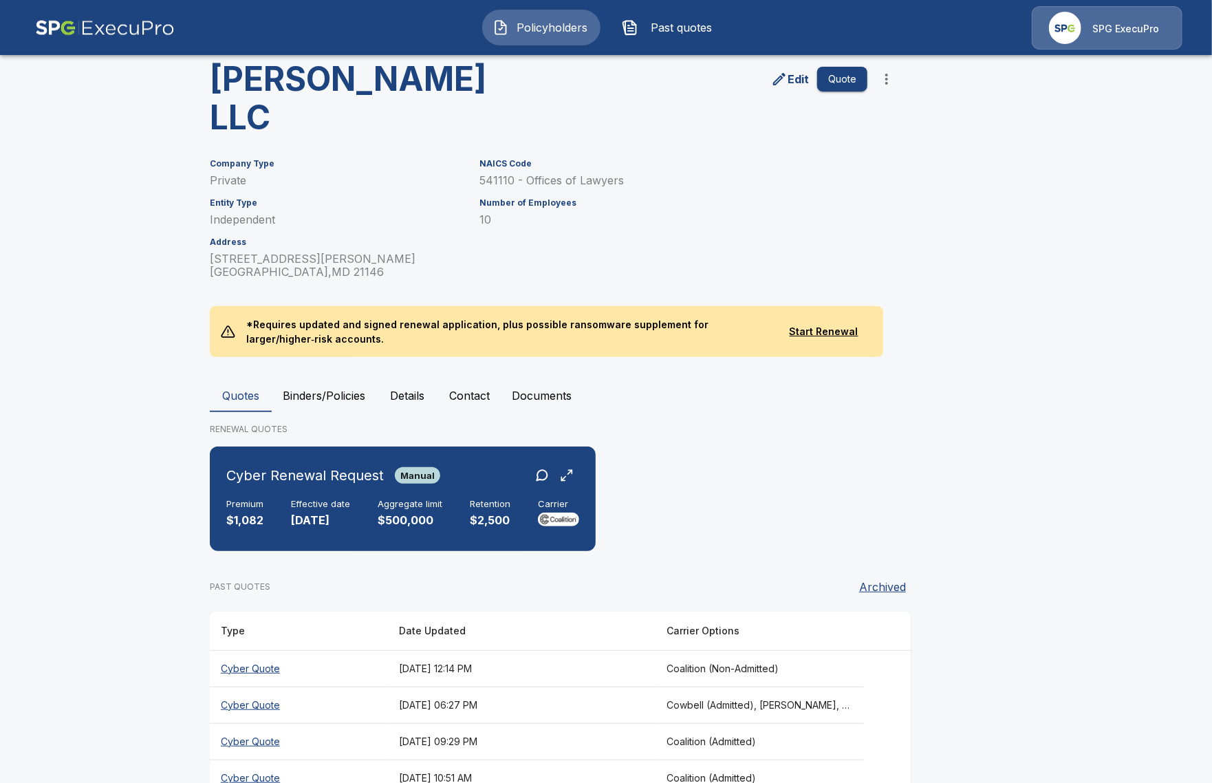
click at [744, 687] on th "Cowbell (Admitted), [PERSON_NAME], CFC (Admitted)" at bounding box center [760, 705] width 208 height 36
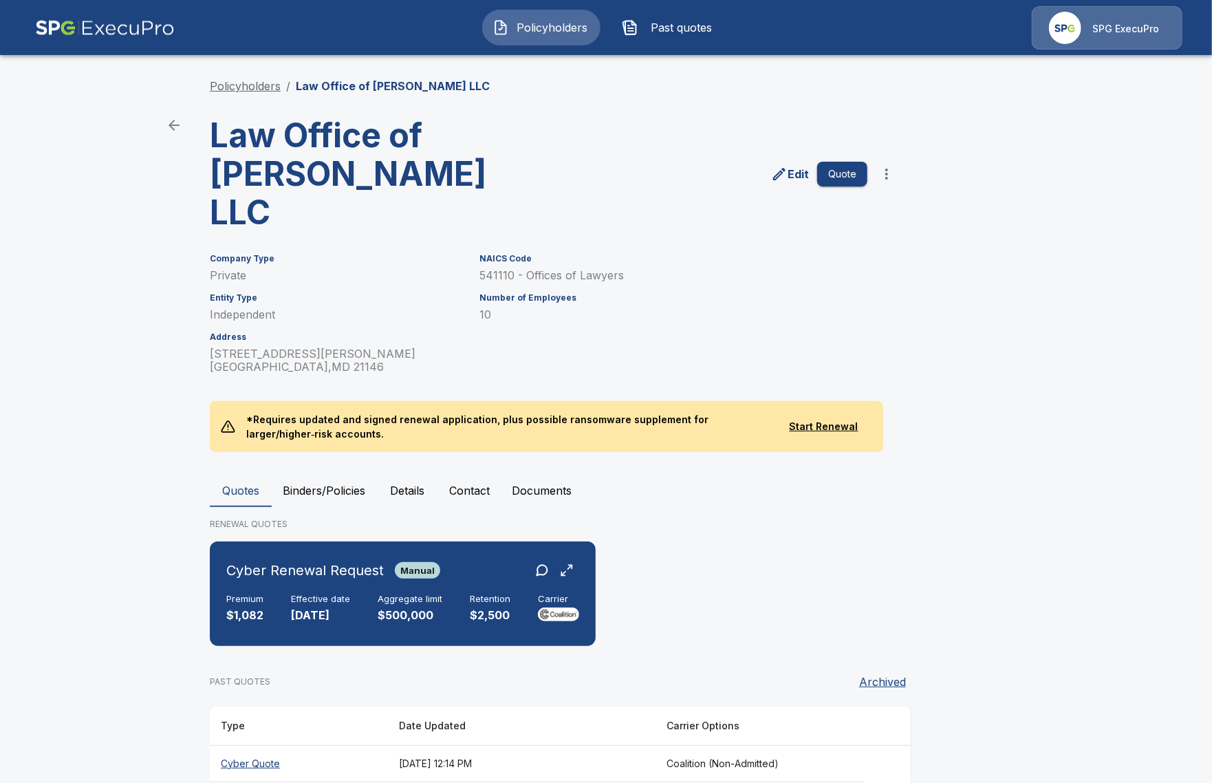
click at [239, 84] on link "Policyholders" at bounding box center [245, 86] width 71 height 14
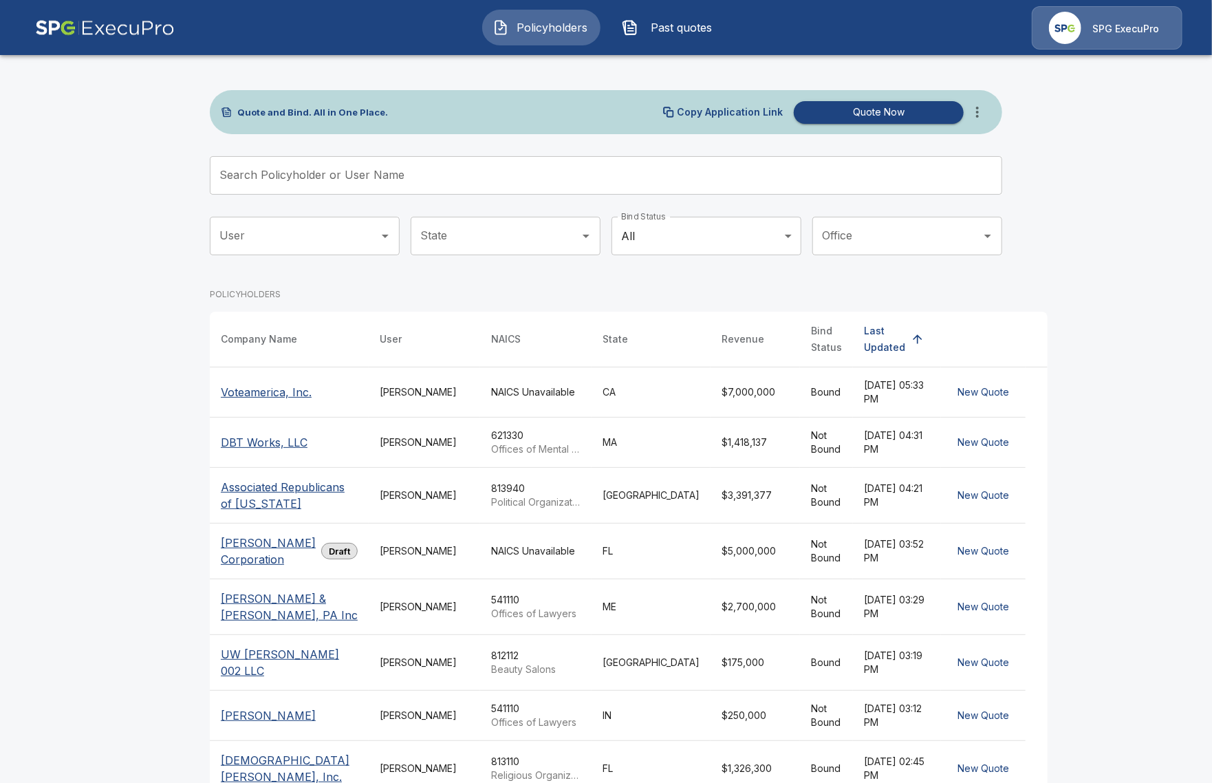
drag, startPoint x: 976, startPoint y: 116, endPoint x: 976, endPoint y: 125, distance: 9.7
click at [976, 116] on icon "more" at bounding box center [977, 112] width 17 height 17
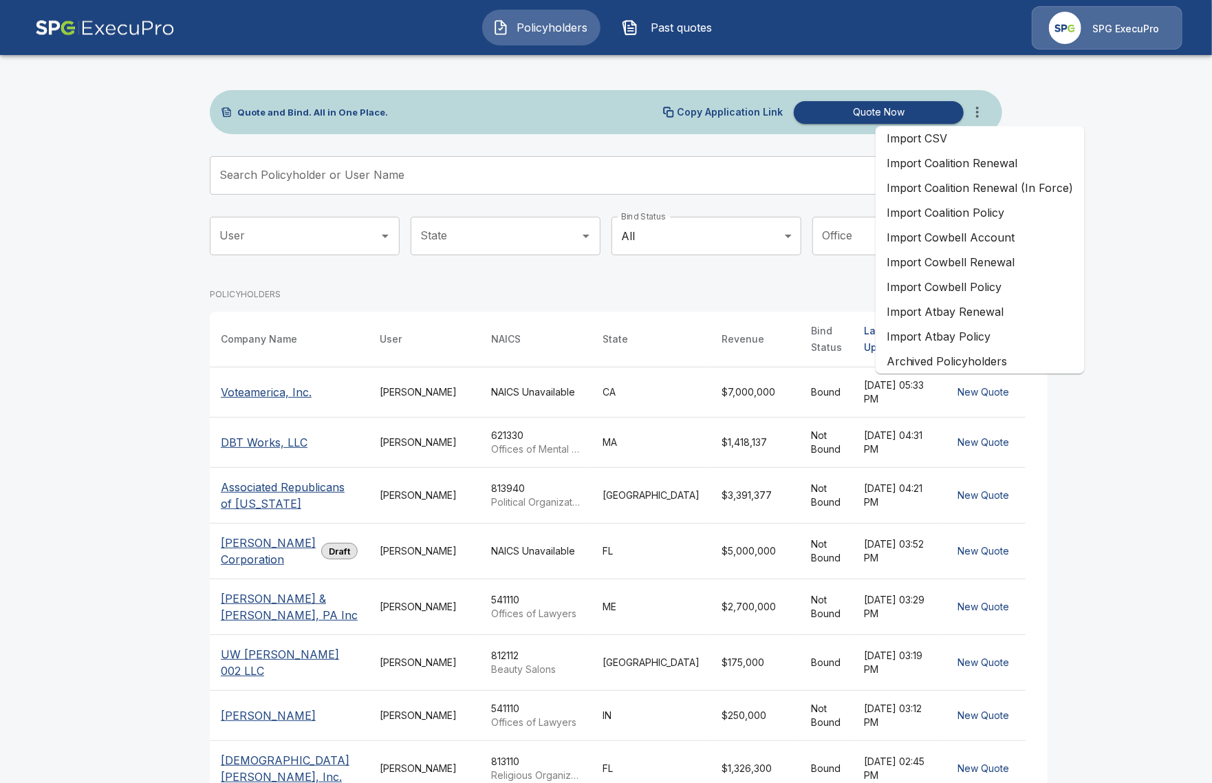
click at [1040, 171] on li "Import Coalition Renewal" at bounding box center [980, 163] width 209 height 25
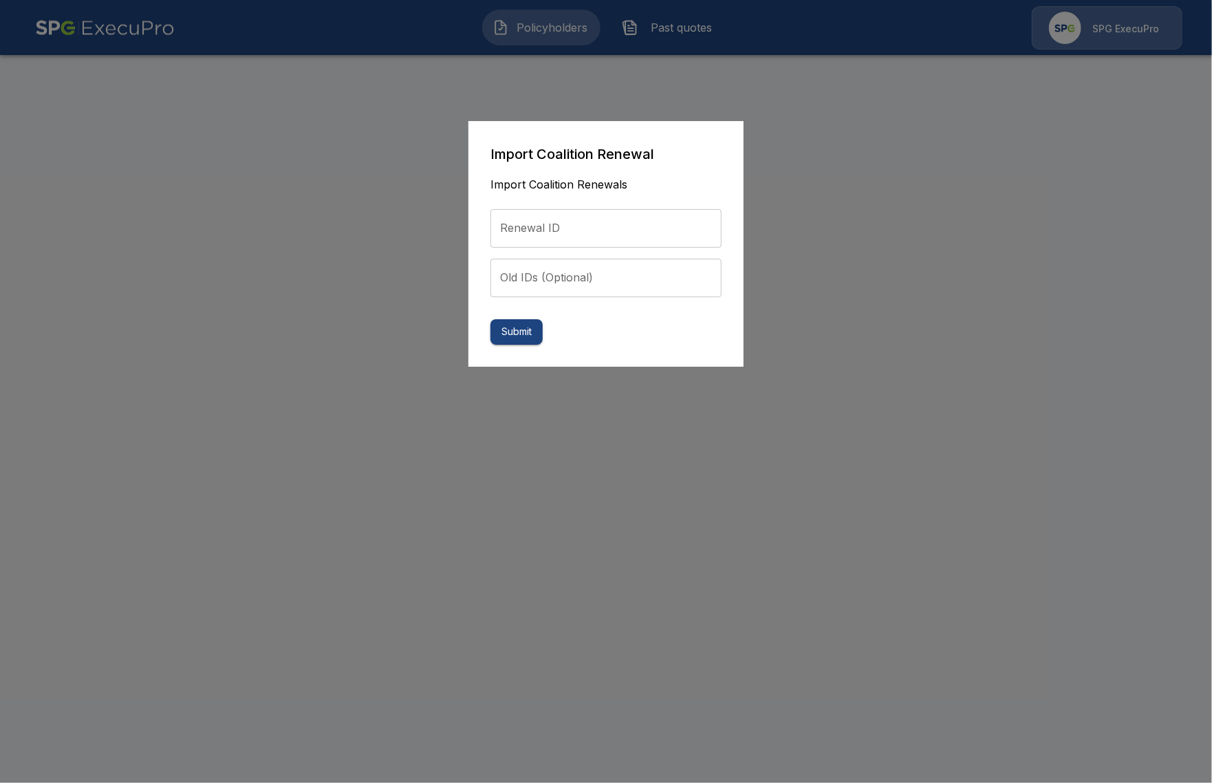
click at [605, 224] on input "Renewal ID" at bounding box center [606, 228] width 231 height 39
paste input "**********"
type input "**********"
click at [527, 330] on button "Submit" at bounding box center [517, 331] width 52 height 25
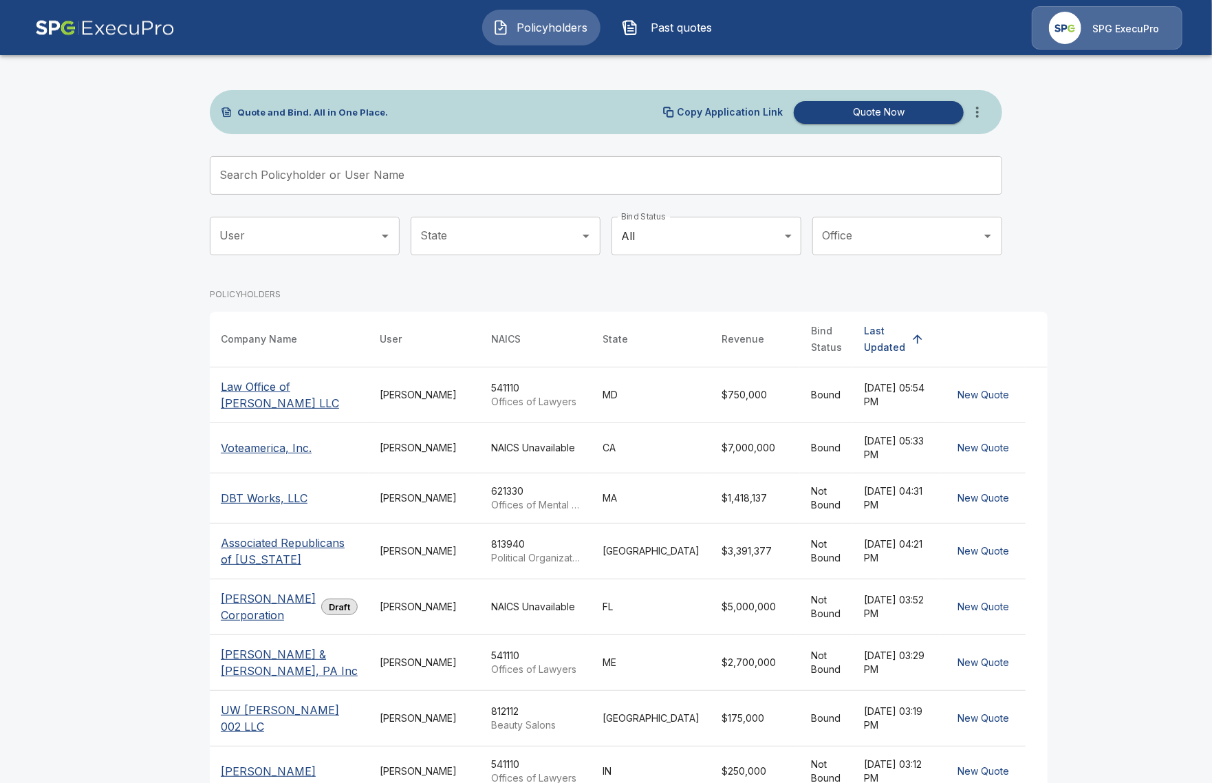
click at [416, 384] on td "[PERSON_NAME]" at bounding box center [424, 395] width 111 height 56
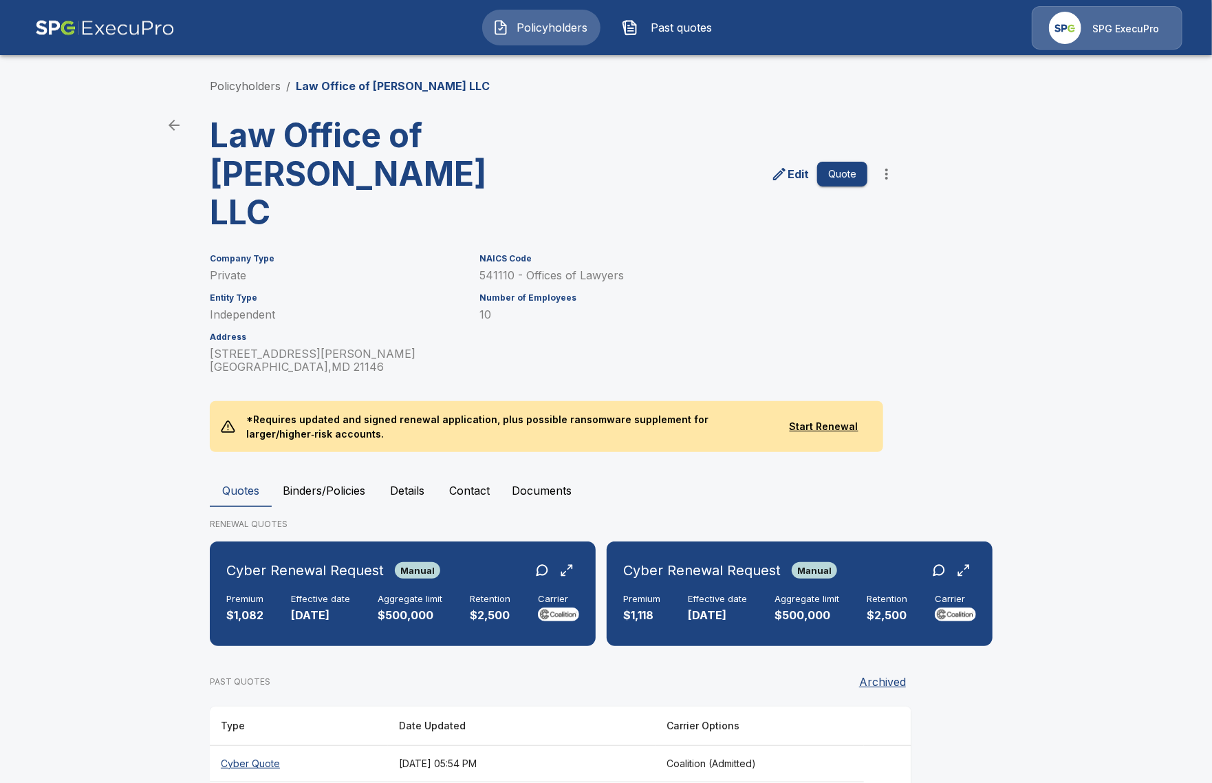
click at [135, 619] on main "Policyholders / Law Office of [PERSON_NAME] LLC Law Office of [PERSON_NAME] LLC…" at bounding box center [606, 477] width 1212 height 954
click at [246, 607] on p "$1,082" at bounding box center [244, 615] width 37 height 16
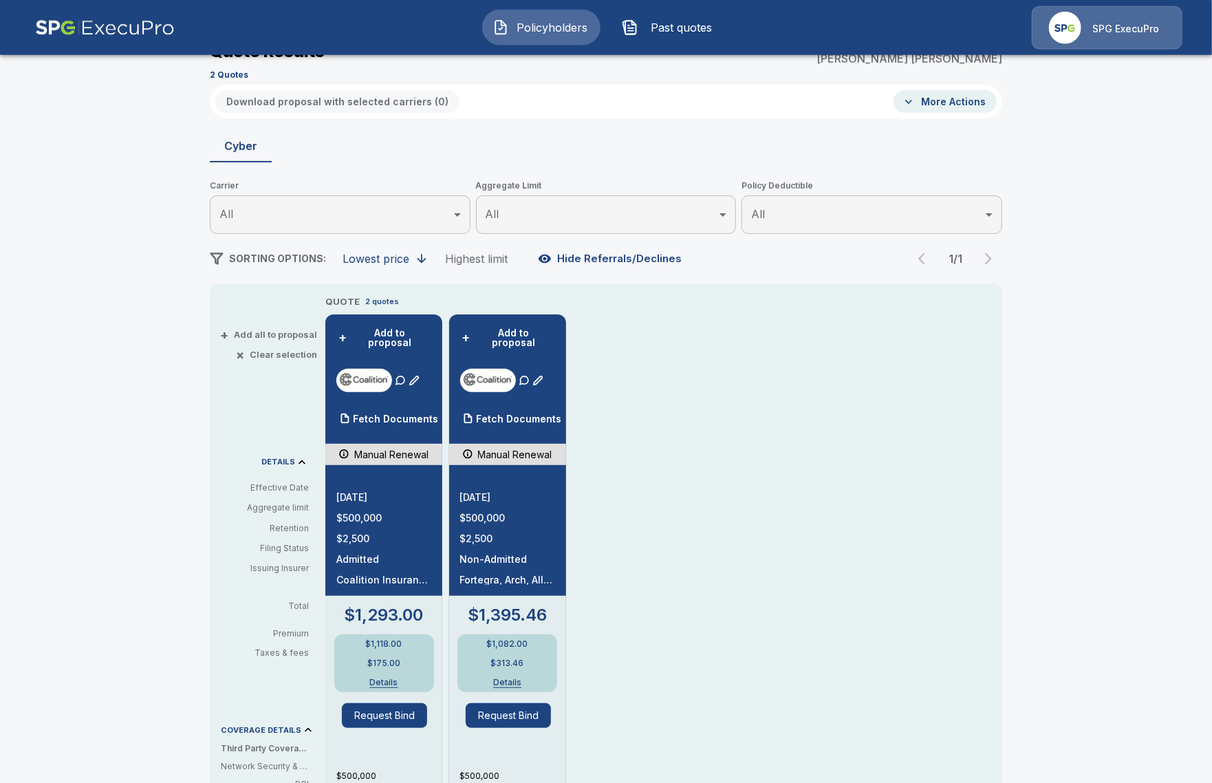
scroll to position [56, 0]
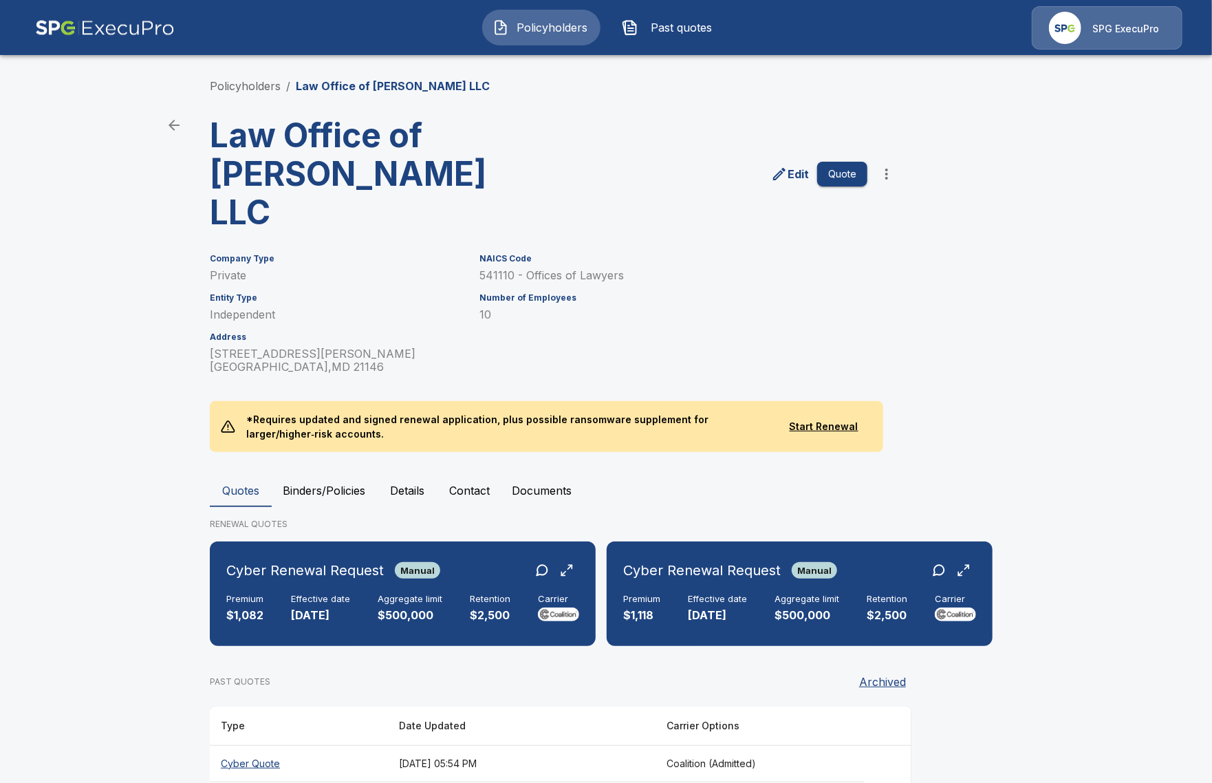
drag, startPoint x: 1081, startPoint y: 379, endPoint x: 232, endPoint y: 153, distance: 878.4
click at [1080, 378] on main "Policyholders / Law Office of [PERSON_NAME] LLC Law Office of [PERSON_NAME] LLC…" at bounding box center [606, 477] width 1212 height 954
